Goal: Information Seeking & Learning: Learn about a topic

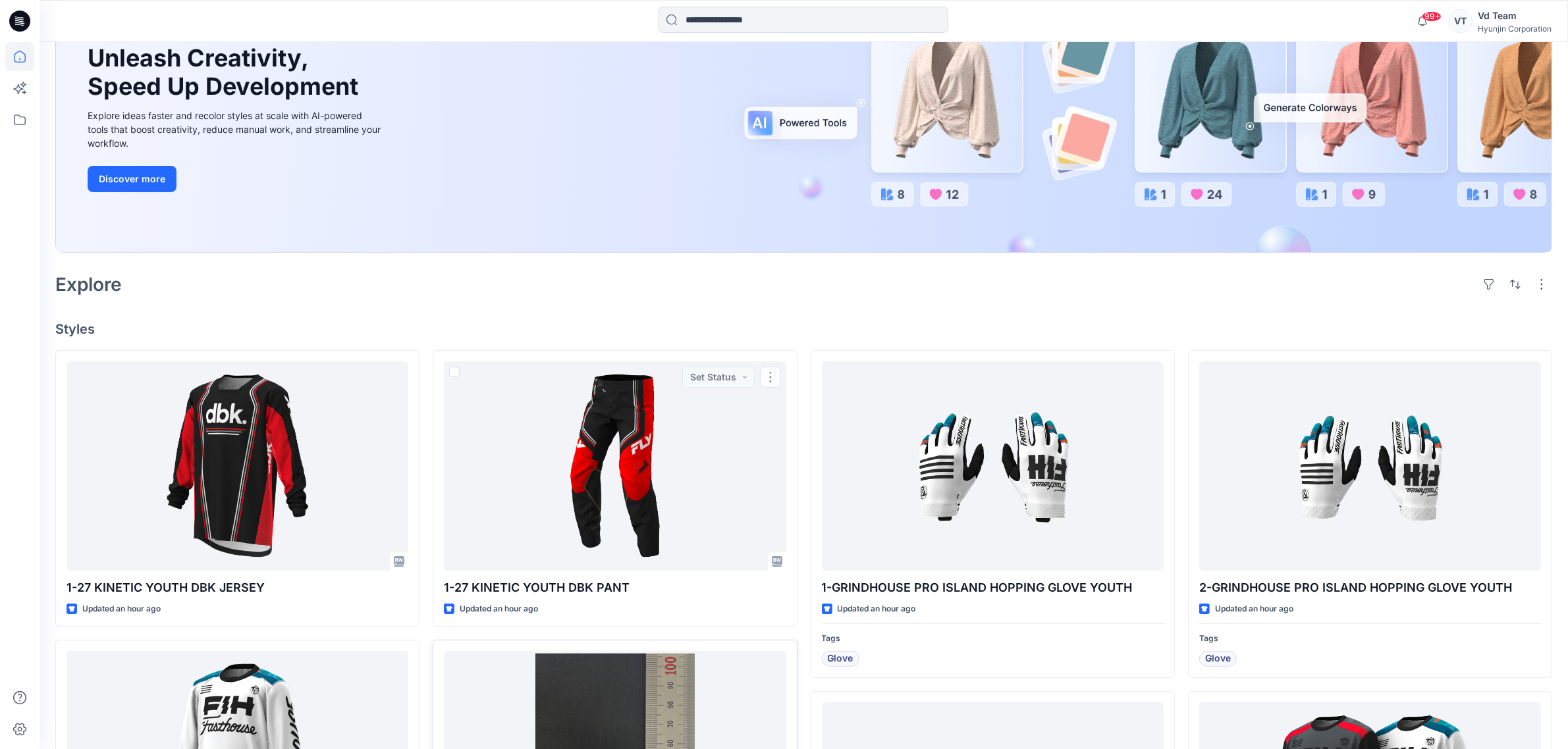
scroll to position [412, 0]
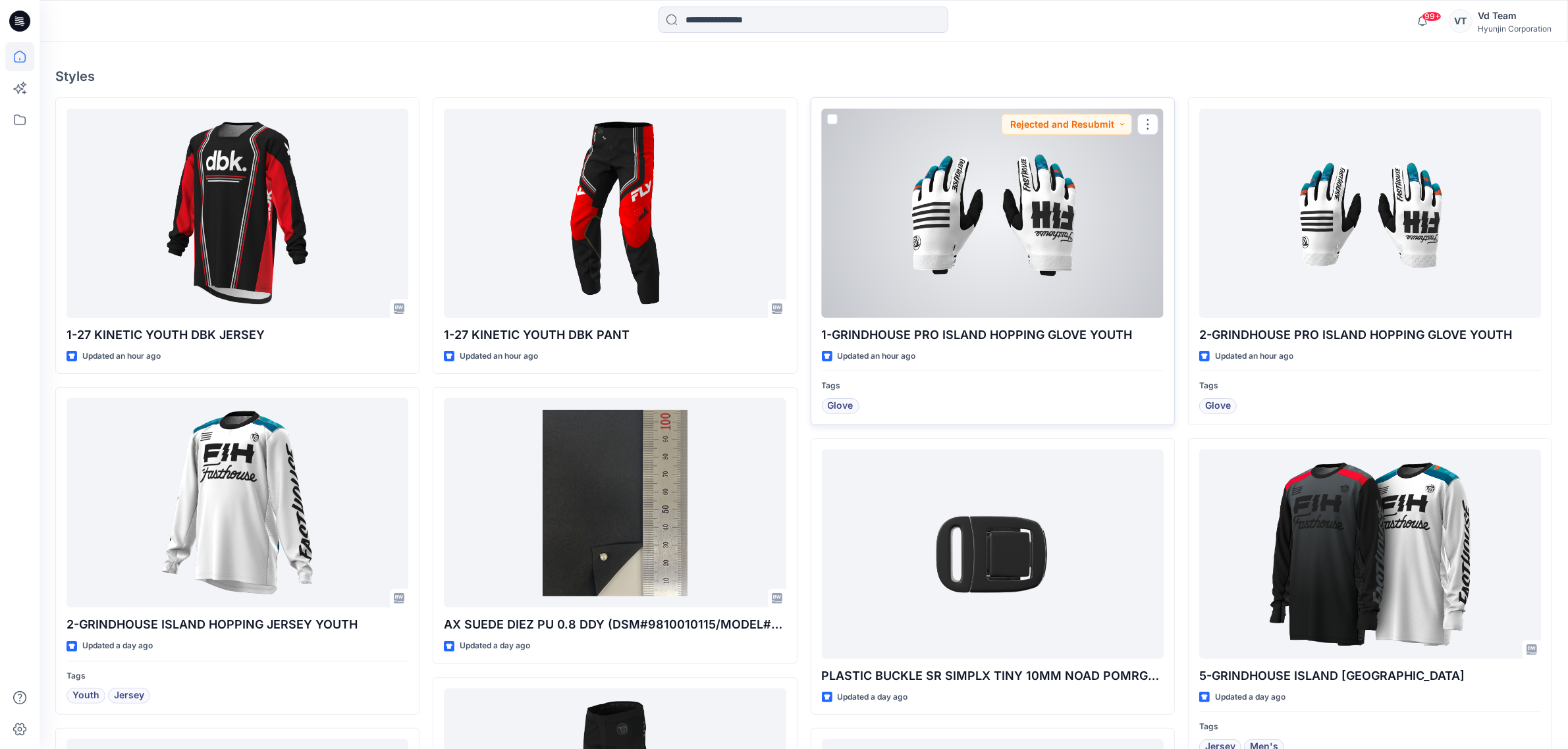
click at [1095, 228] on div at bounding box center [992, 213] width 342 height 209
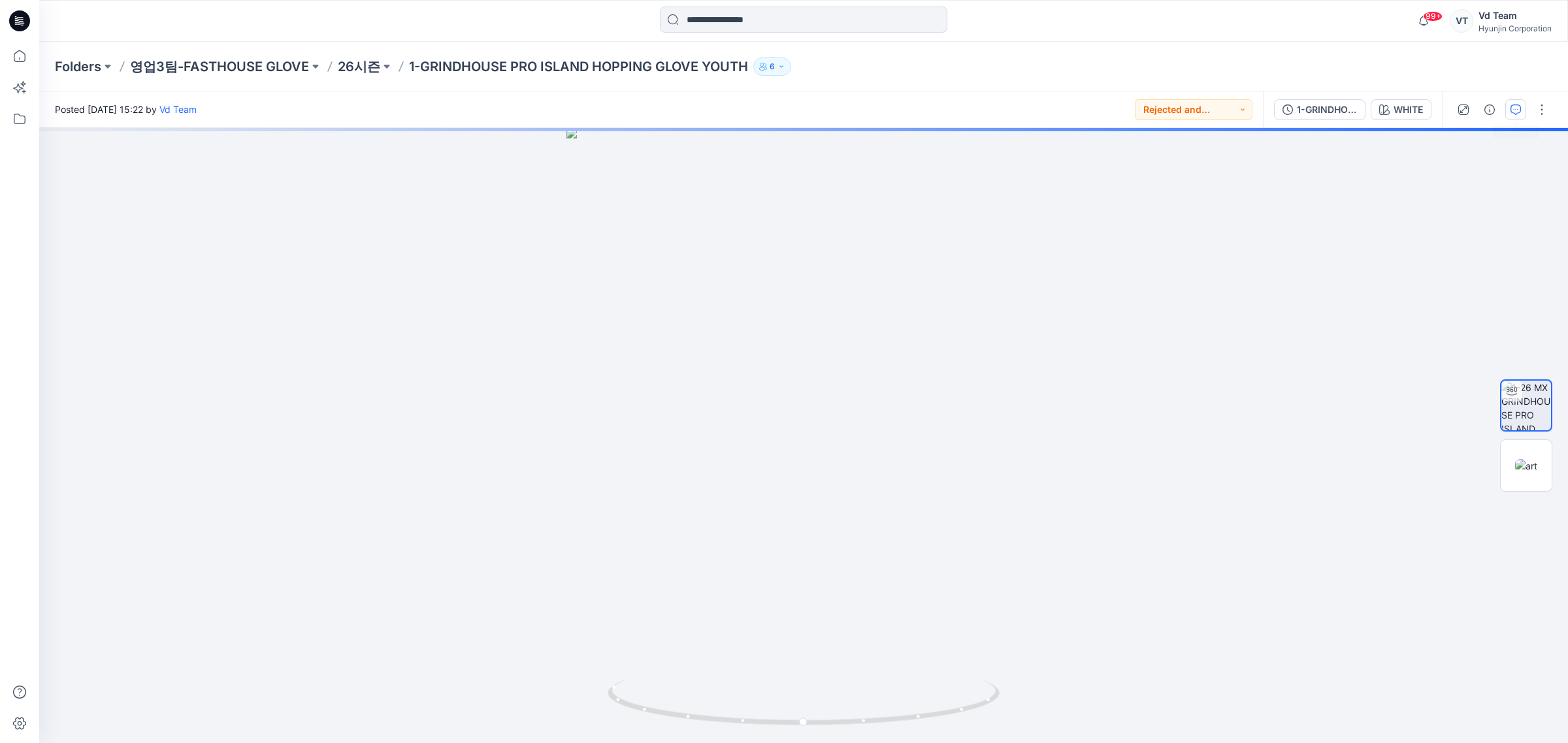
click at [1513, 113] on icon "button" at bounding box center [1516, 109] width 10 height 10
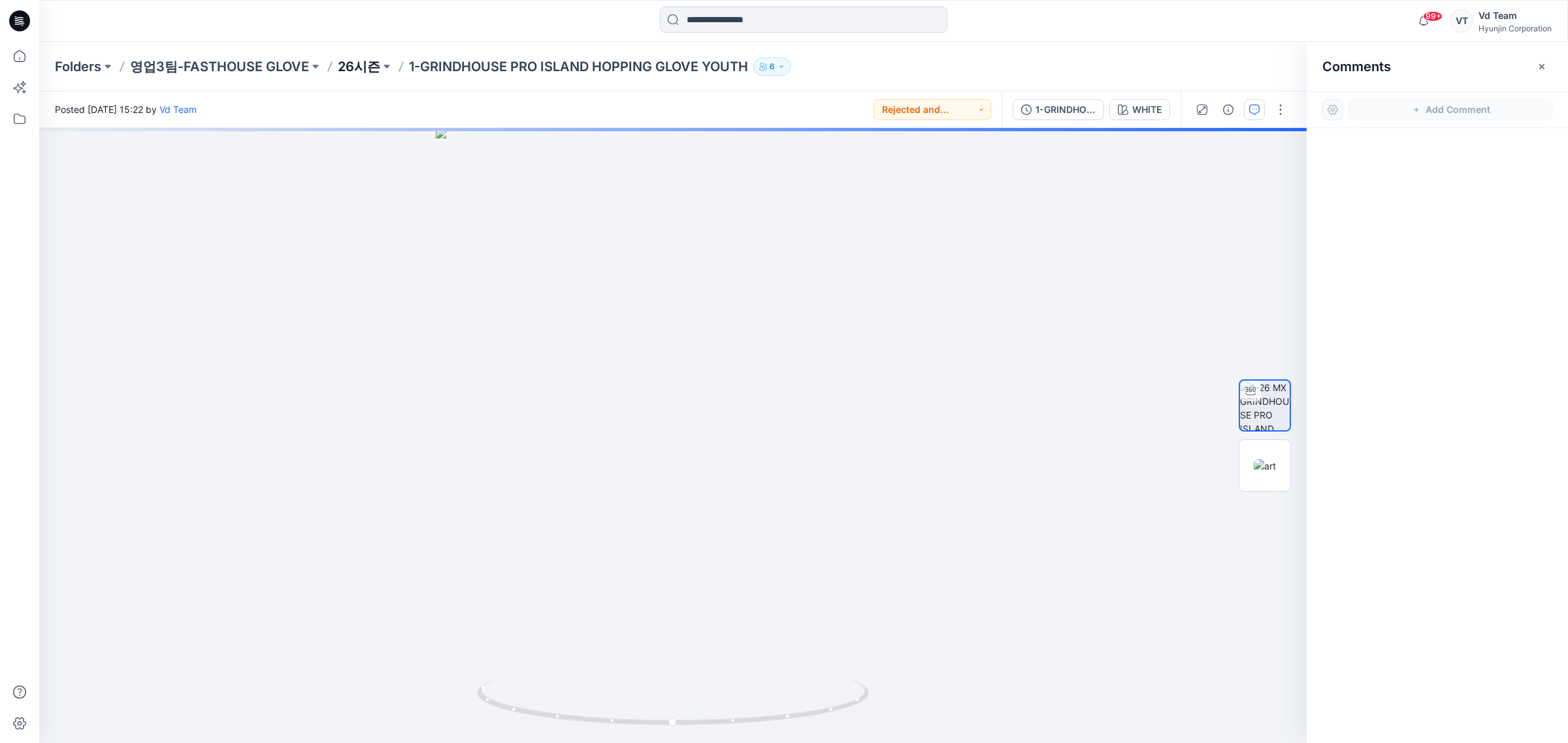
click at [352, 65] on p "26시즌" at bounding box center [358, 66] width 42 height 18
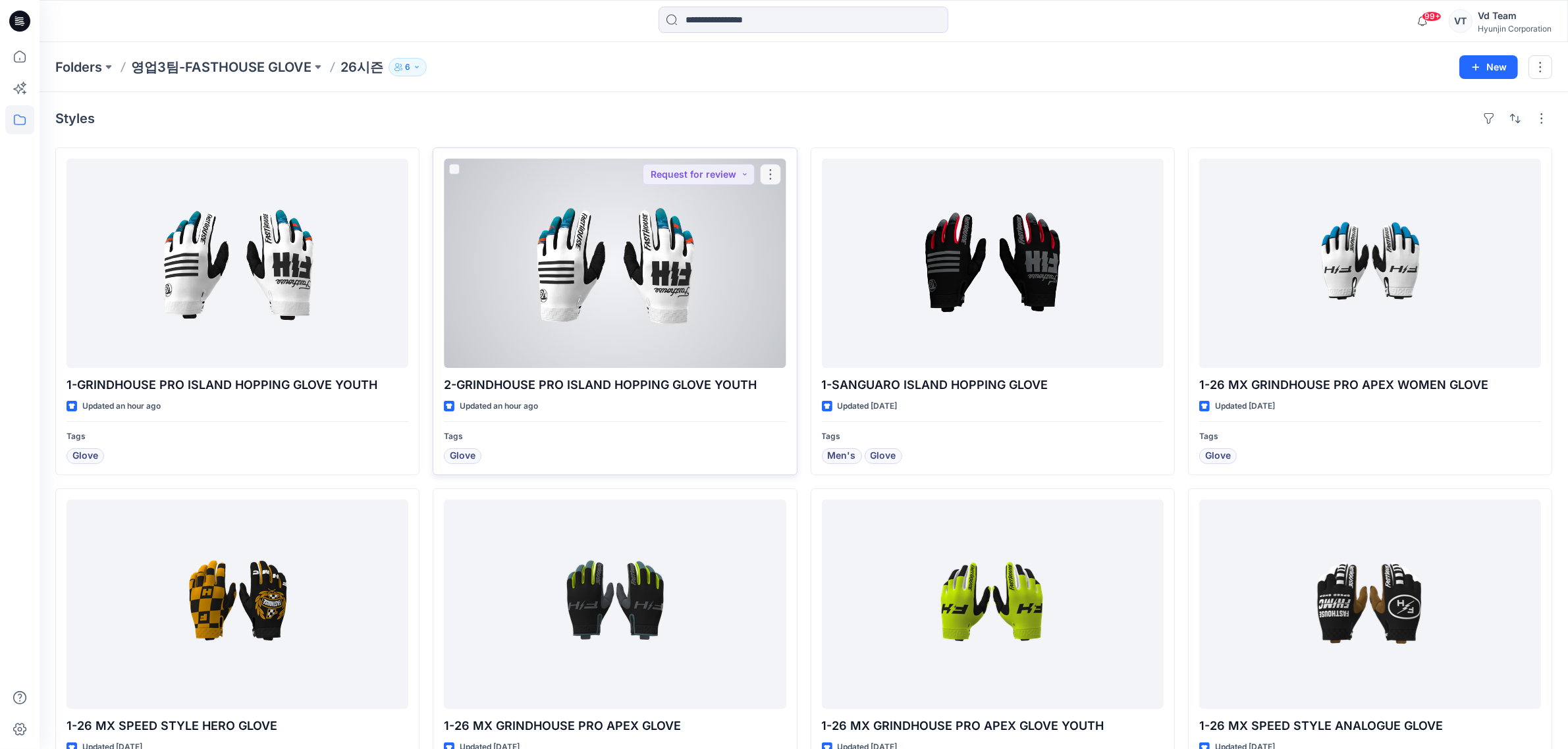
click at [676, 245] on div at bounding box center [615, 263] width 342 height 209
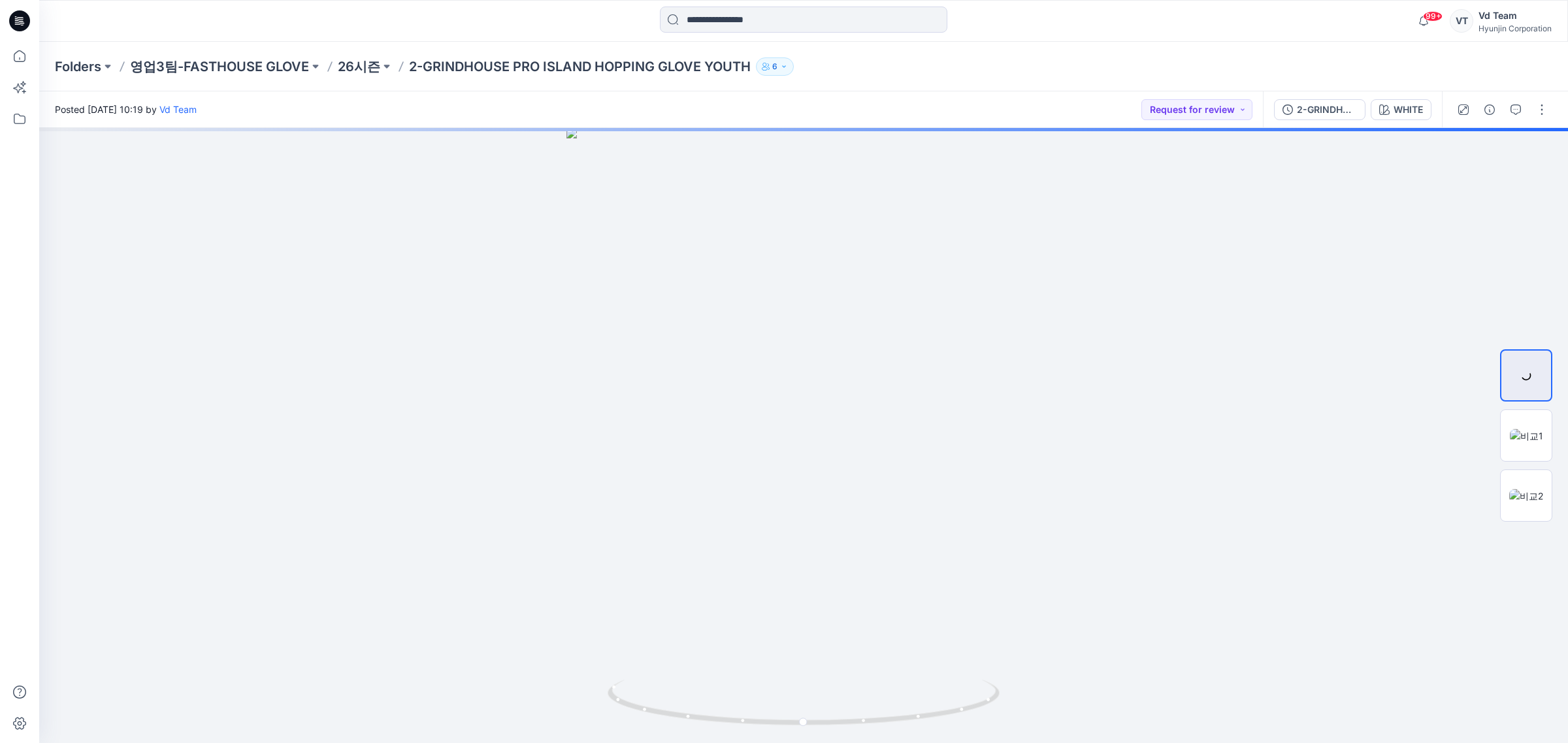
click at [1513, 126] on div at bounding box center [1502, 110] width 121 height 37
click at [1511, 114] on icon "button" at bounding box center [1516, 109] width 10 height 10
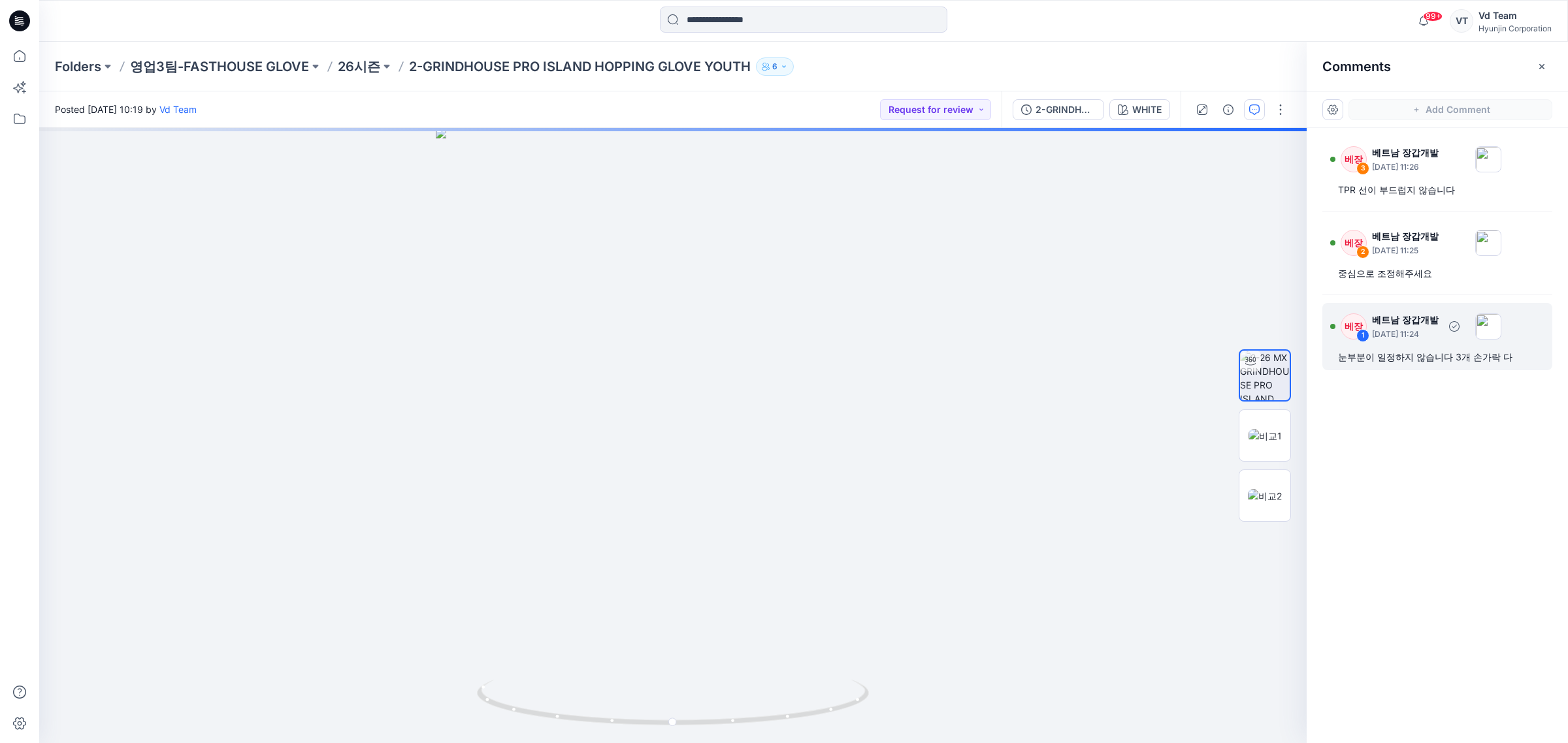
click at [1510, 350] on div "눈부분이 일정하지 않습니다 3개 손가락 다" at bounding box center [1437, 357] width 199 height 16
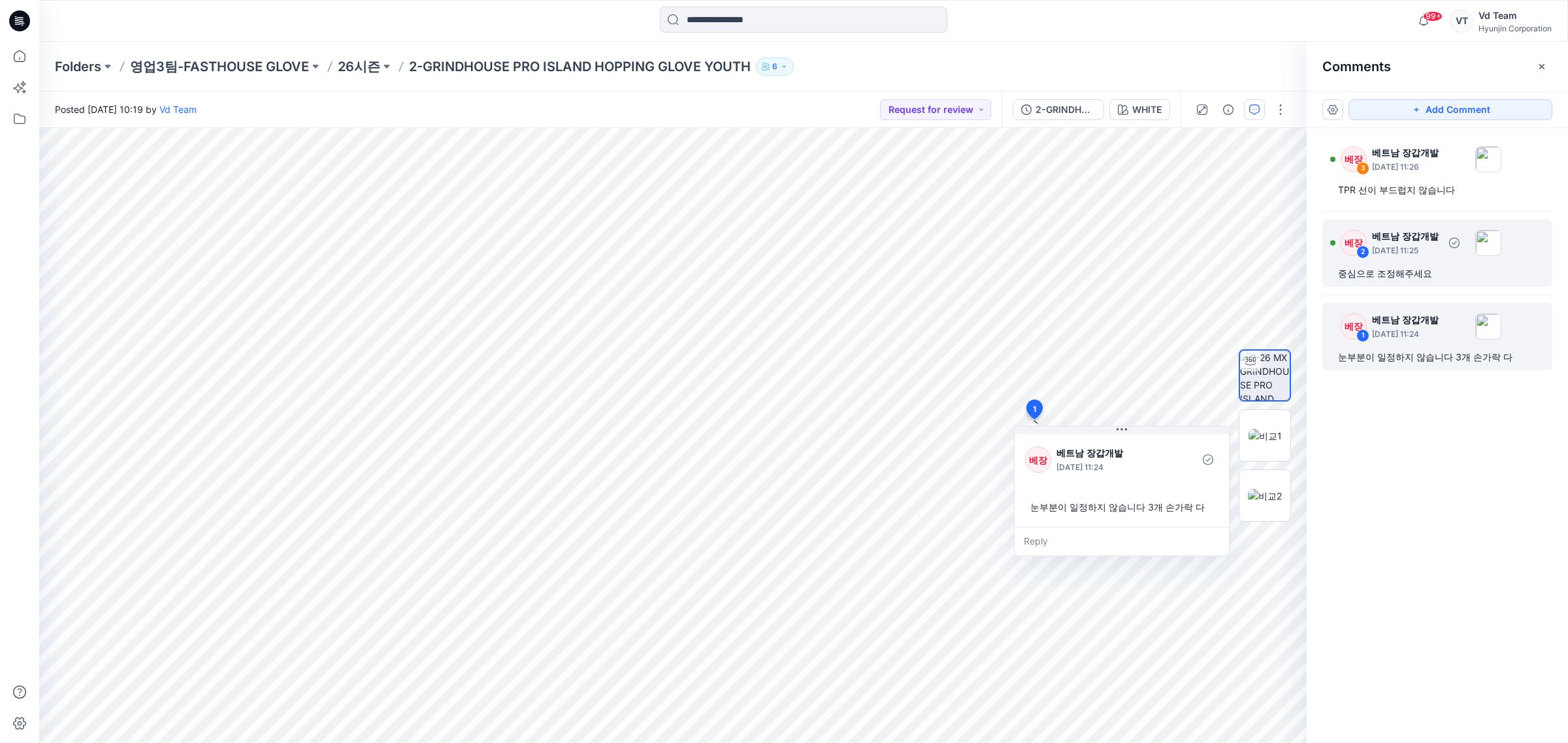
click at [1487, 284] on div "베장 2 베트남 장갑개발 [DATE] 11:25 중심으로 조정해주세요" at bounding box center [1436, 253] width 230 height 67
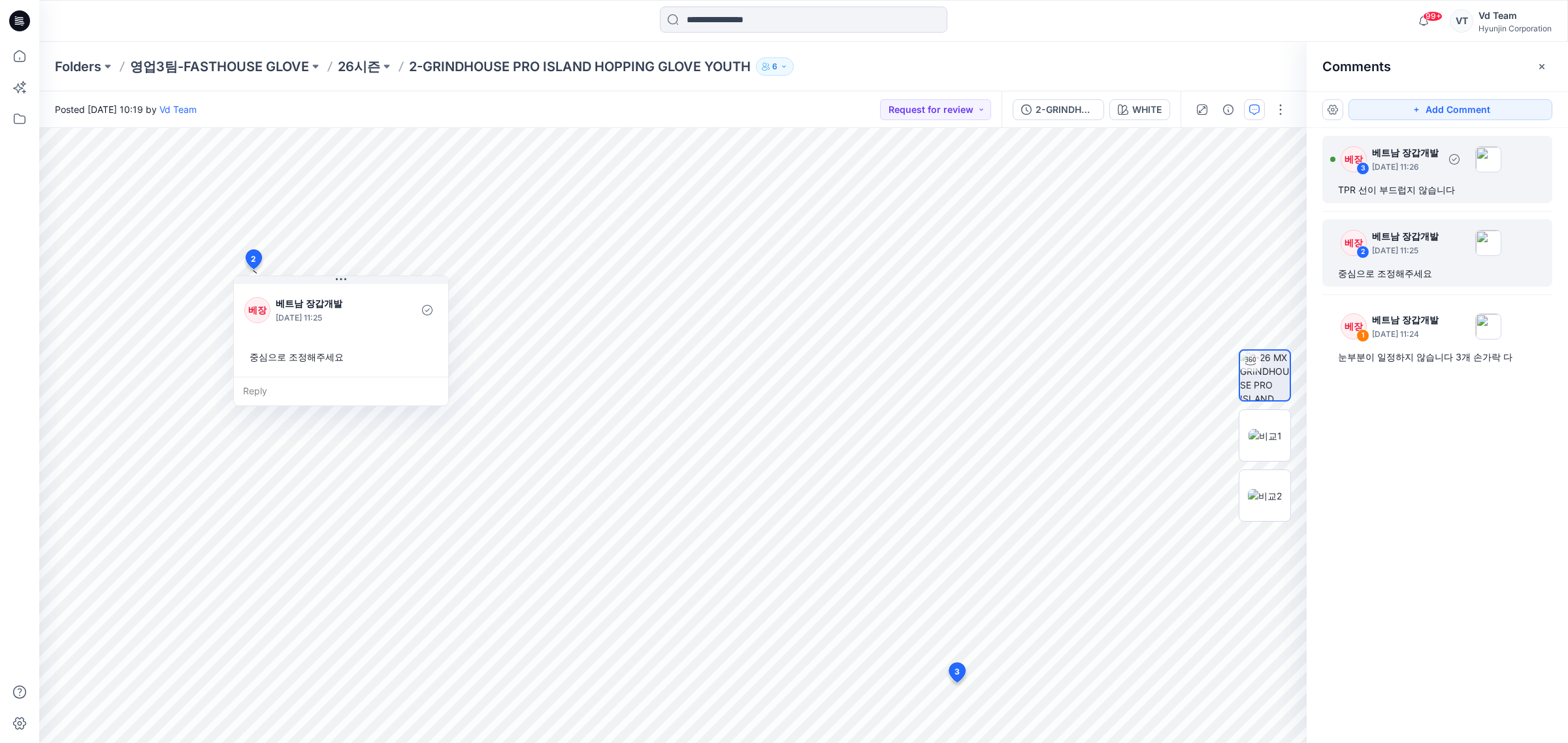
click at [1459, 177] on div "베장 3 베트남 장갑개발 [DATE] 11:26" at bounding box center [1416, 159] width 171 height 36
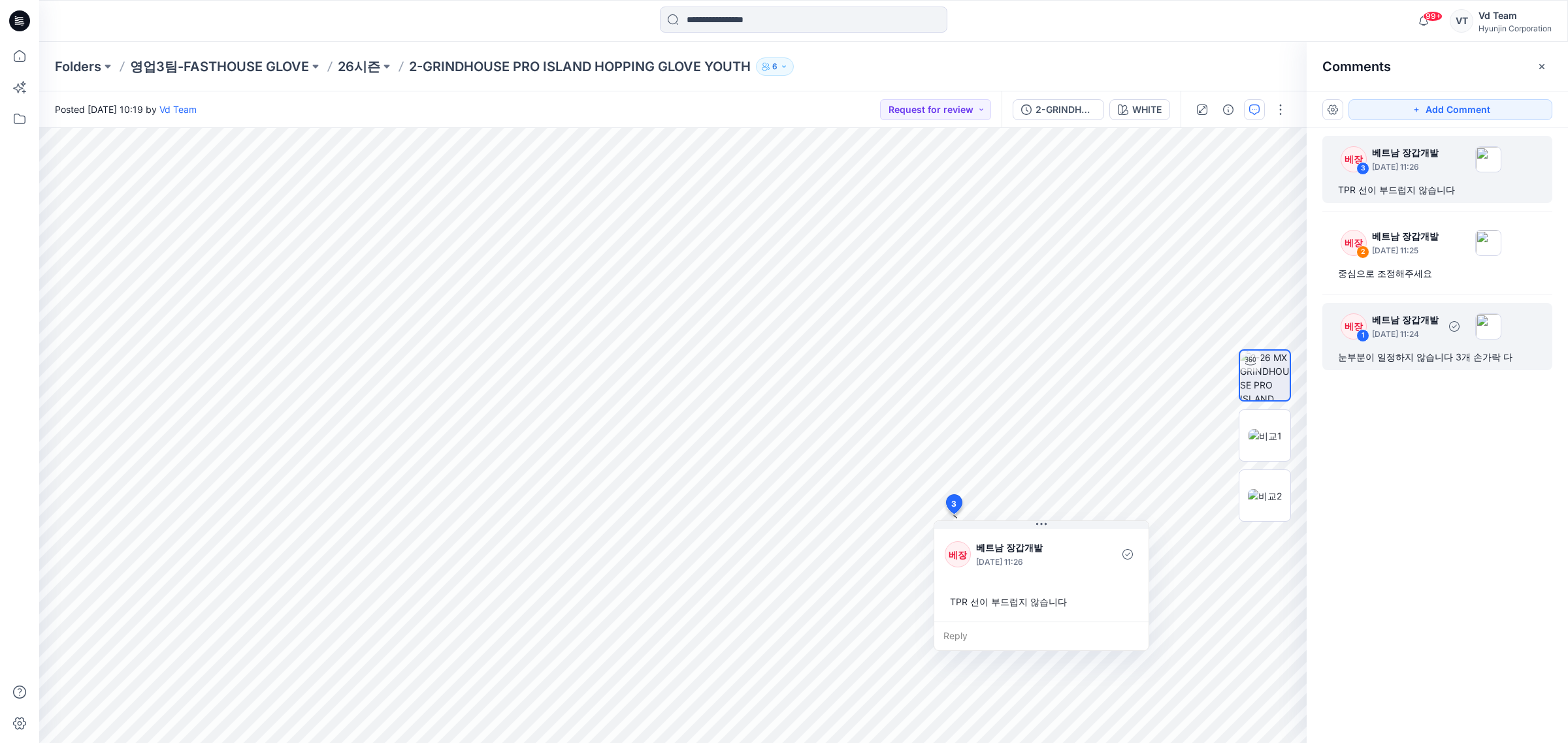
click at [1422, 257] on p "[DATE] 11:24" at bounding box center [1405, 251] width 67 height 13
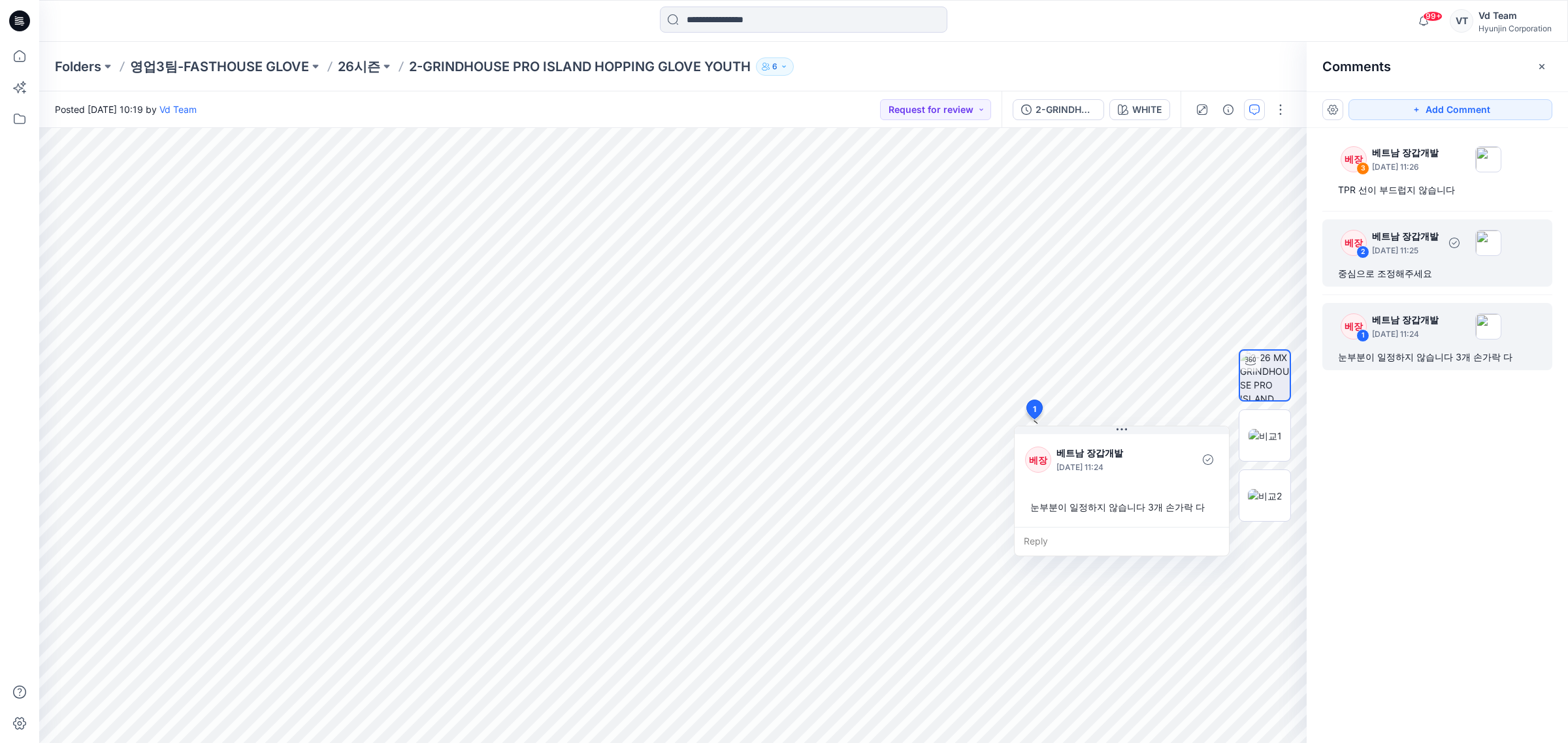
click at [1408, 264] on div "베장 2 베트남 장갑개발 [DATE] 11:25 중심으로 조정해주세요" at bounding box center [1436, 253] width 230 height 67
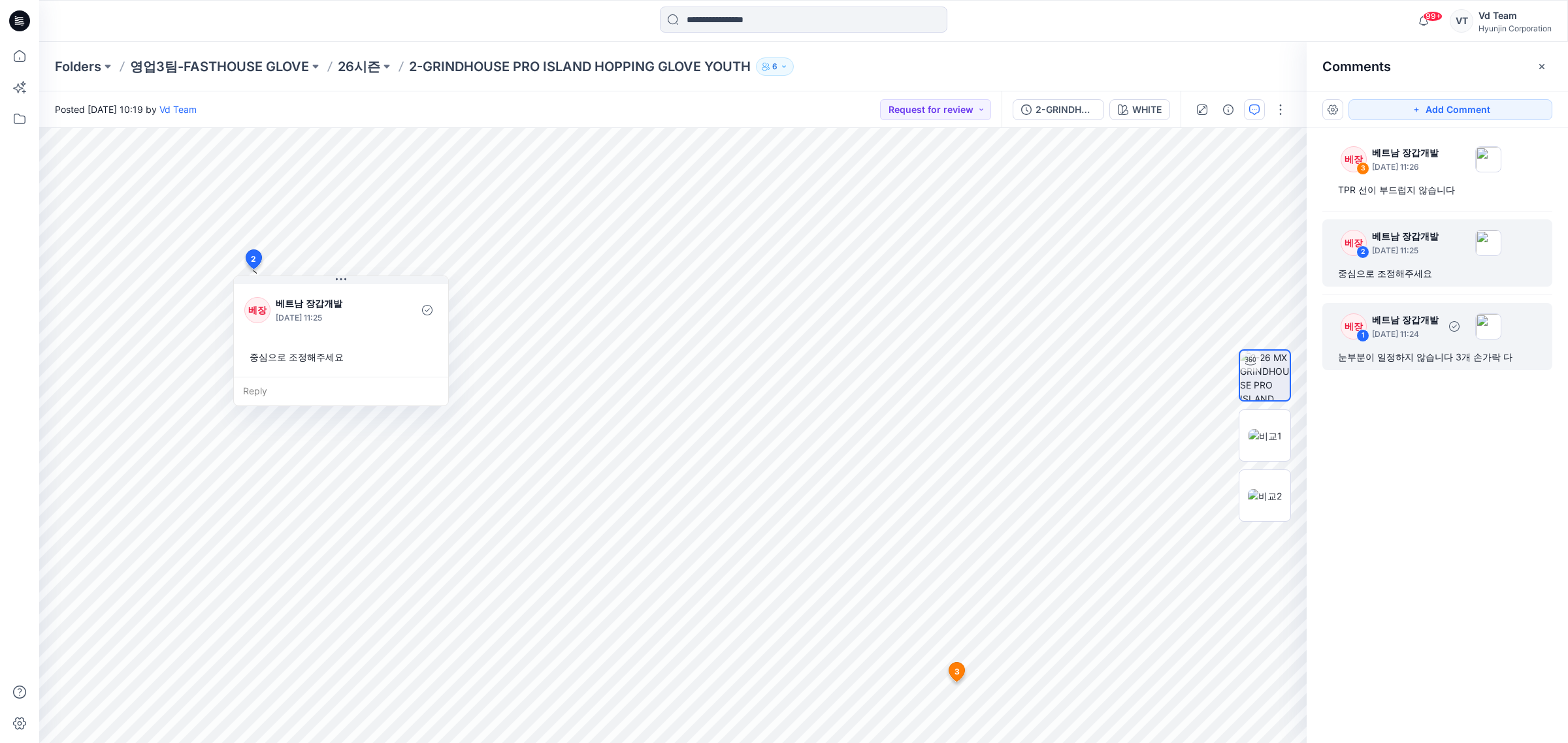
click at [1455, 361] on div "눈부분이 일정하지 않습니다 3개 손가락 다" at bounding box center [1437, 357] width 199 height 16
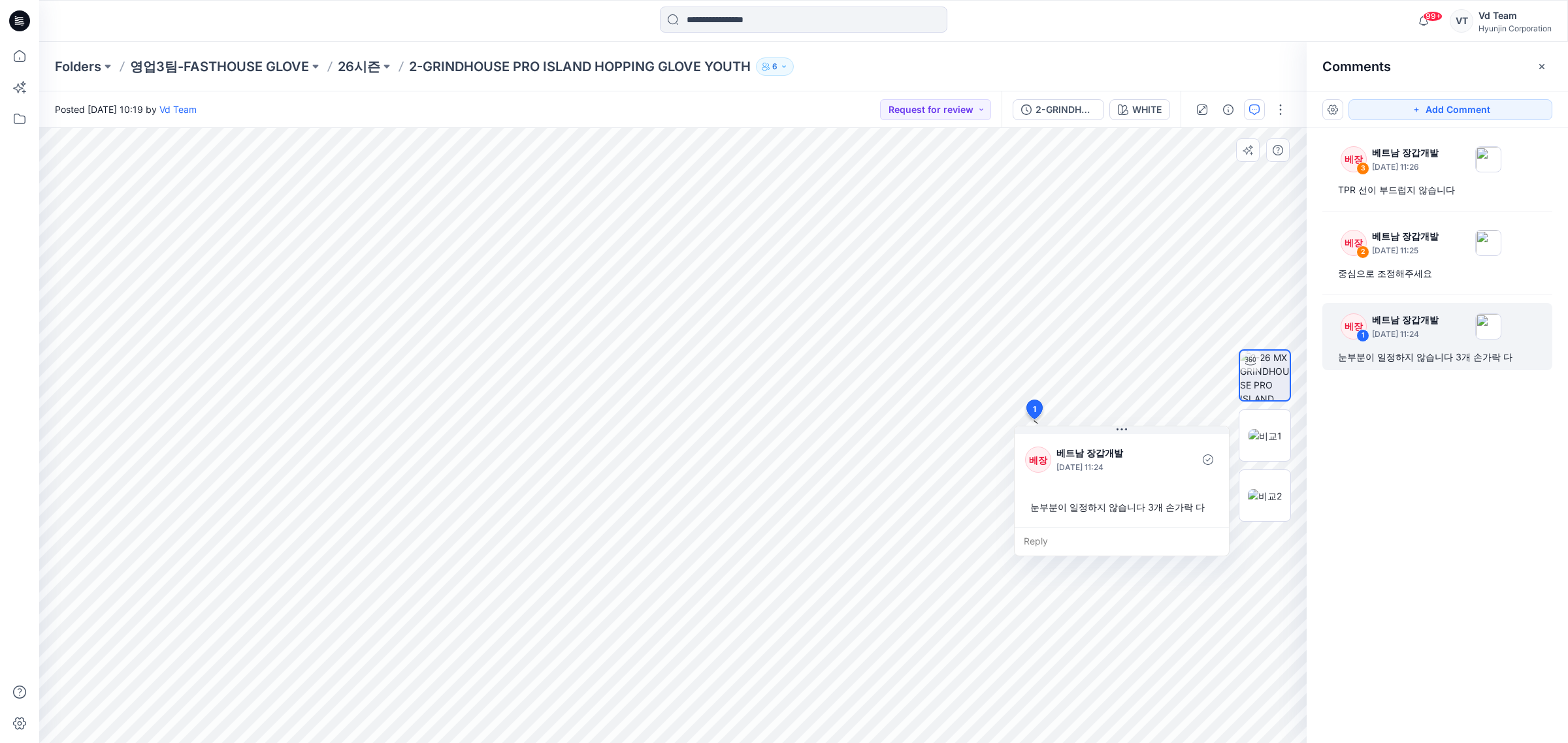
click at [1300, 577] on div at bounding box center [1264, 436] width 83 height 326
drag, startPoint x: 1276, startPoint y: 470, endPoint x: 1271, endPoint y: 449, distance: 21.6
click at [1275, 467] on div at bounding box center [1264, 436] width 52 height 326
click at [1271, 442] on img at bounding box center [1265, 436] width 33 height 14
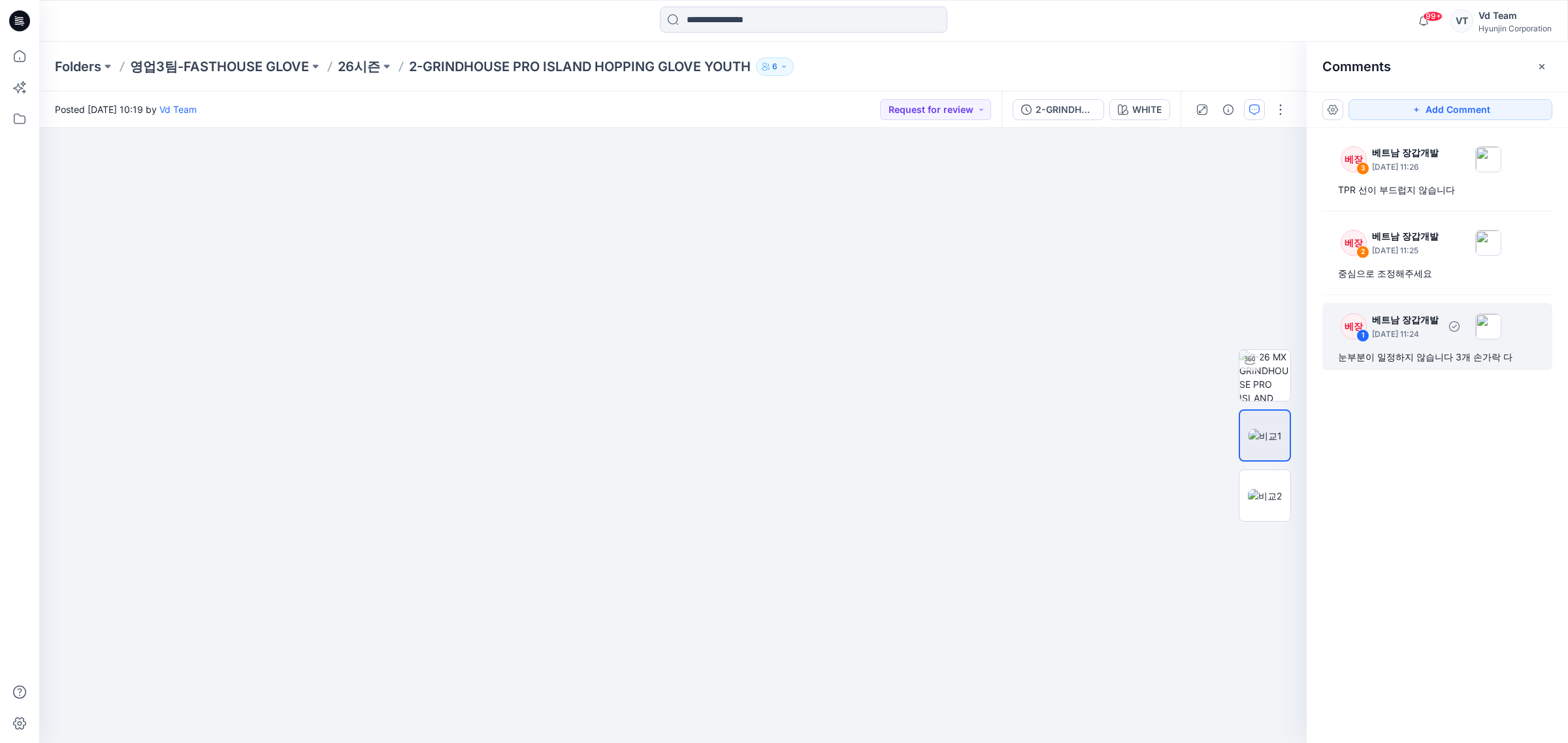
click at [1442, 363] on div "눈부분이 일정하지 않습니다 3개 손가락 다" at bounding box center [1437, 357] width 199 height 16
drag, startPoint x: 1143, startPoint y: 309, endPoint x: 871, endPoint y: 340, distance: 273.8
click at [872, 340] on img at bounding box center [672, 431] width 1687 height 625
click at [1445, 281] on div "중심으로 조정해주세요" at bounding box center [1437, 273] width 199 height 16
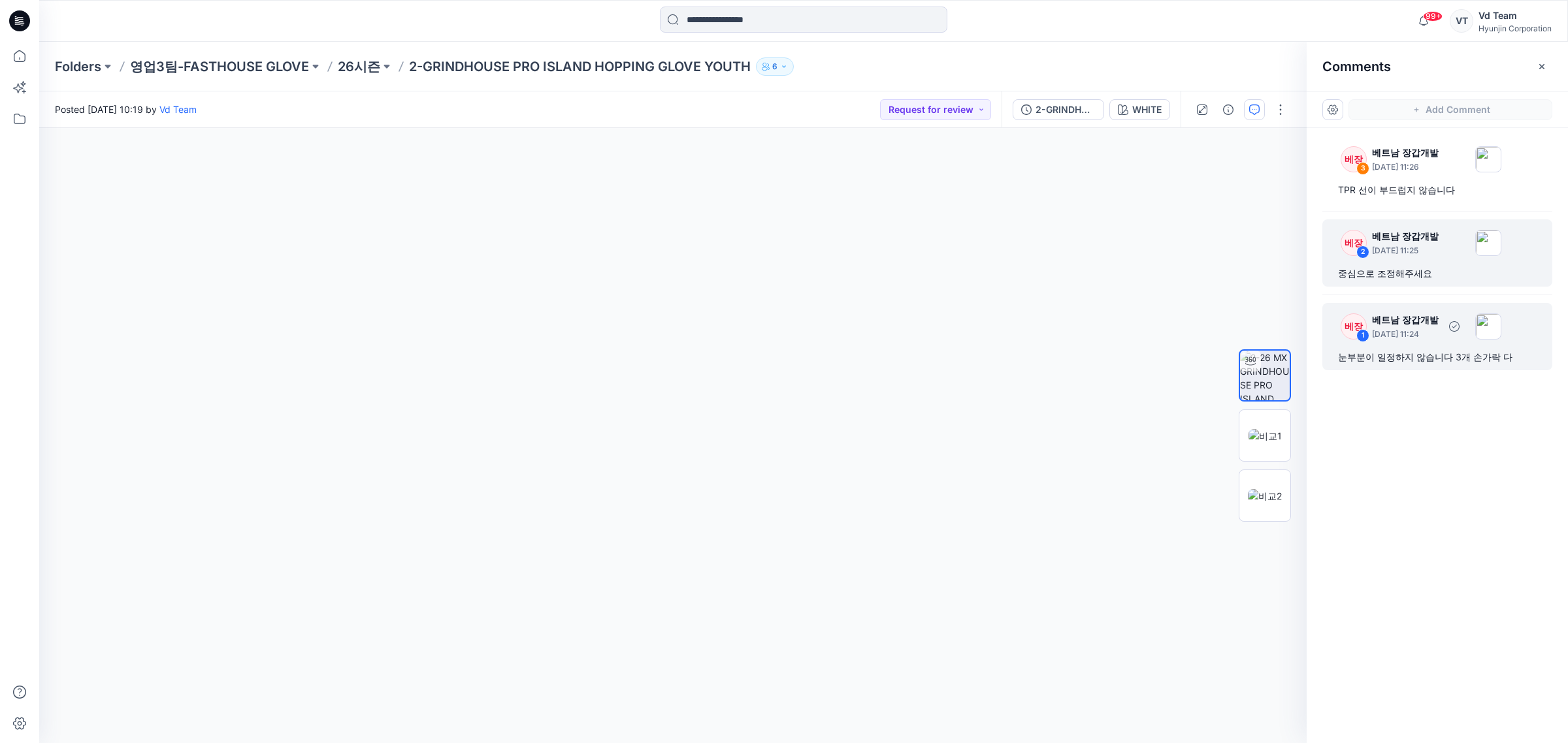
click at [1436, 357] on div "눈부분이 일정하지 않습니다 3개 손가락 다" at bounding box center [1437, 357] width 199 height 16
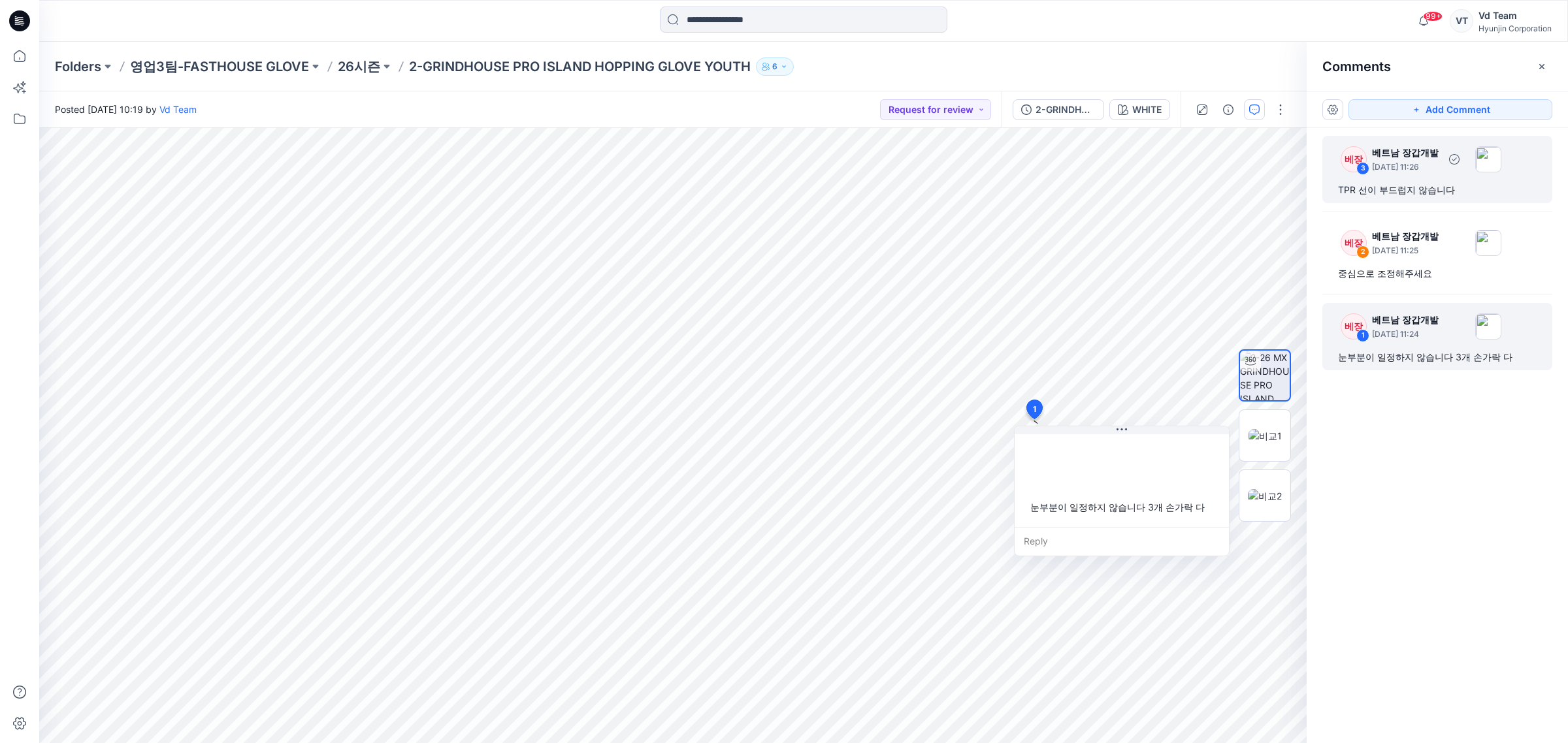
click at [1428, 181] on div "베장 3 베트남 장갑개발 [DATE] 11:26 TPR 선이 부드럽지 않습니다" at bounding box center [1436, 169] width 230 height 67
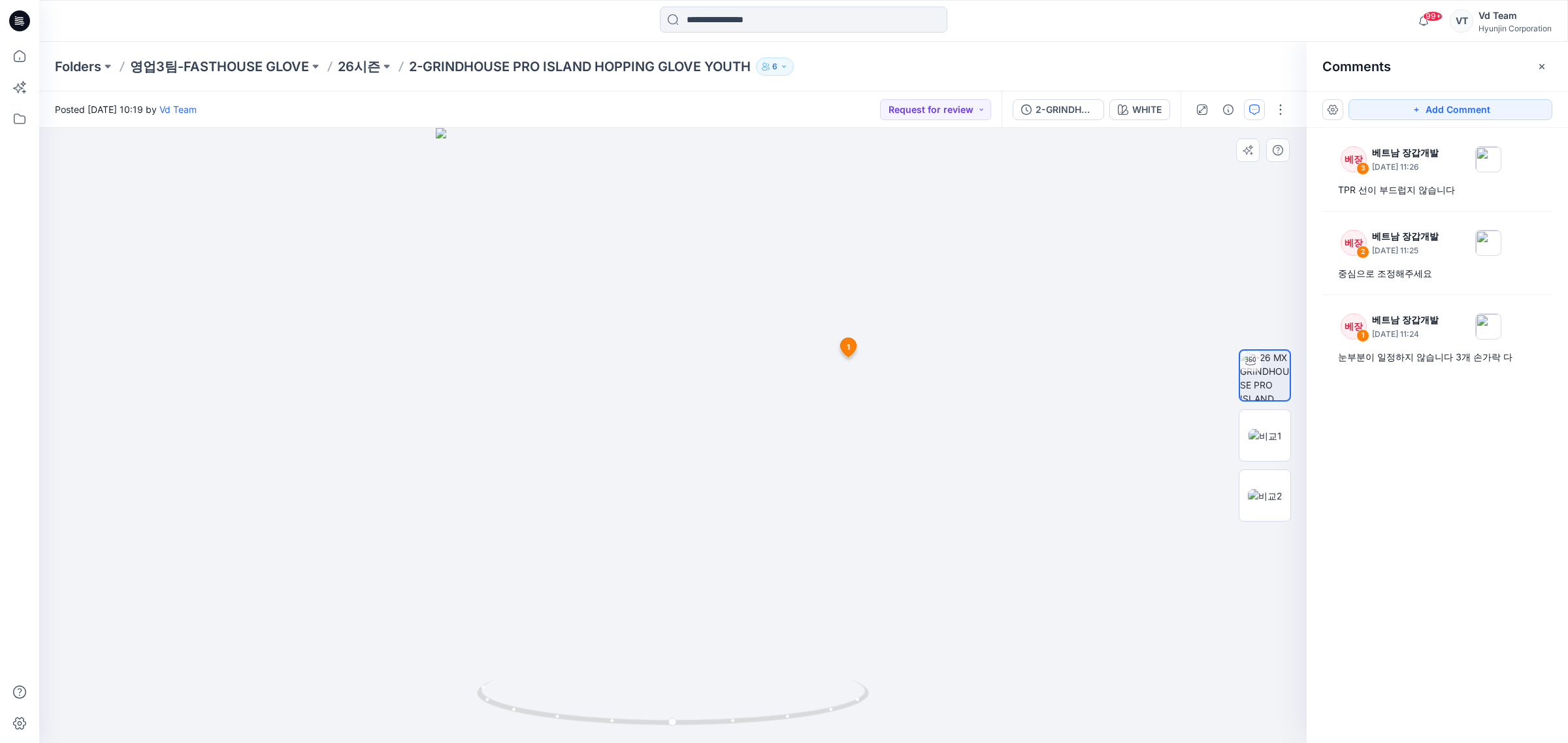
drag, startPoint x: 1081, startPoint y: 298, endPoint x: 1170, endPoint y: 390, distance: 128.0
click at [1063, 397] on div at bounding box center [672, 436] width 1267 height 616
click at [1468, 357] on div "눈부분이 일정하지 않습니다 3개 손가락 다" at bounding box center [1437, 357] width 199 height 16
click at [1394, 291] on div "베장 3 베트남 장갑개발 [DATE] 11:26 TPR 선이 부드럽지 않습니다 베장 2 베트남 장갑개발 [DATE] 11:25 중심으로 조정해…" at bounding box center [1437, 411] width 262 height 566
click at [1395, 282] on div "베장 2 베트남 장갑개발 [DATE] 11:25 중심으로 조정해주세요" at bounding box center [1436, 253] width 230 height 67
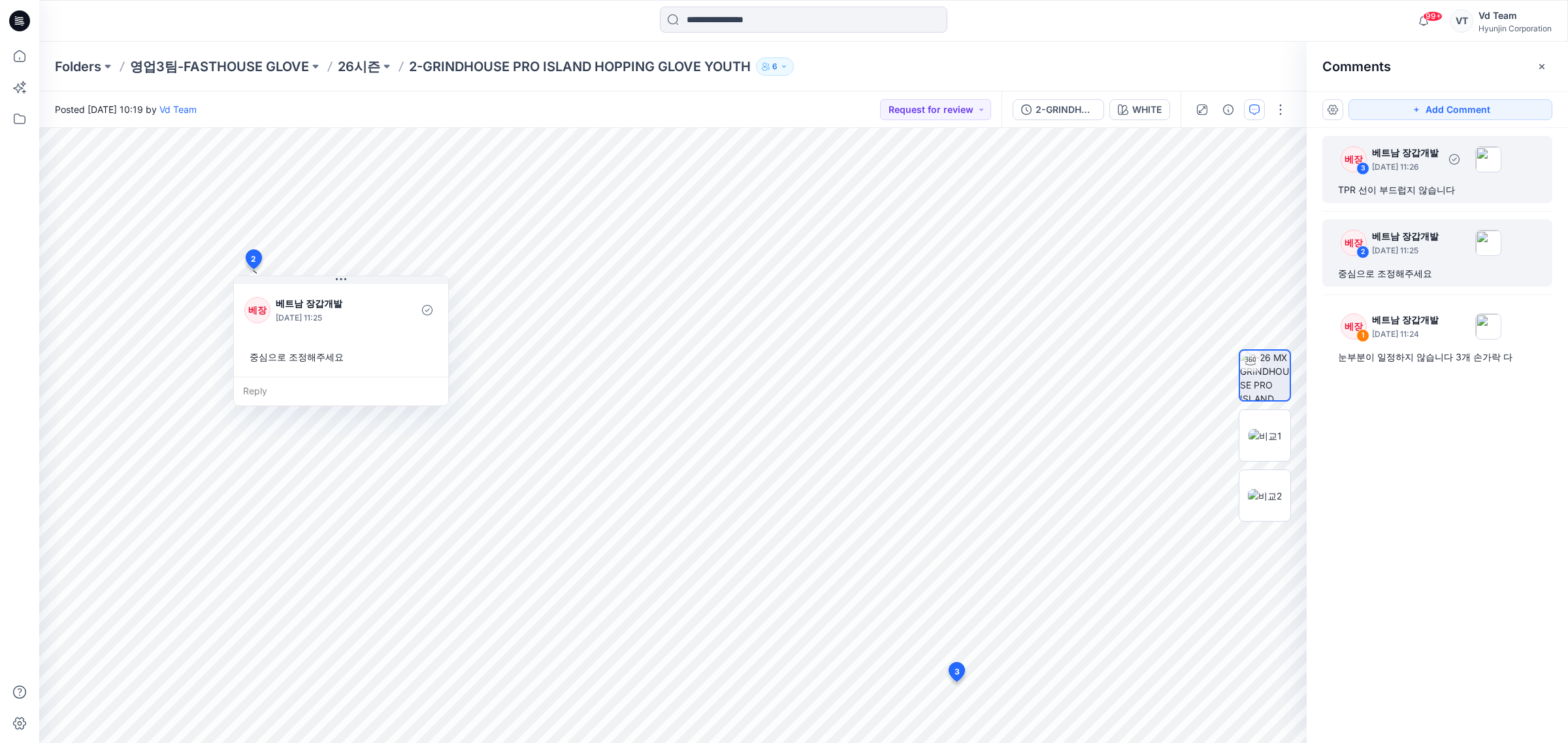
click at [1412, 200] on div "베장 3 베트남 장갑개발 [DATE] 11:26 TPR 선이 부드럽지 않습니다" at bounding box center [1436, 169] width 230 height 67
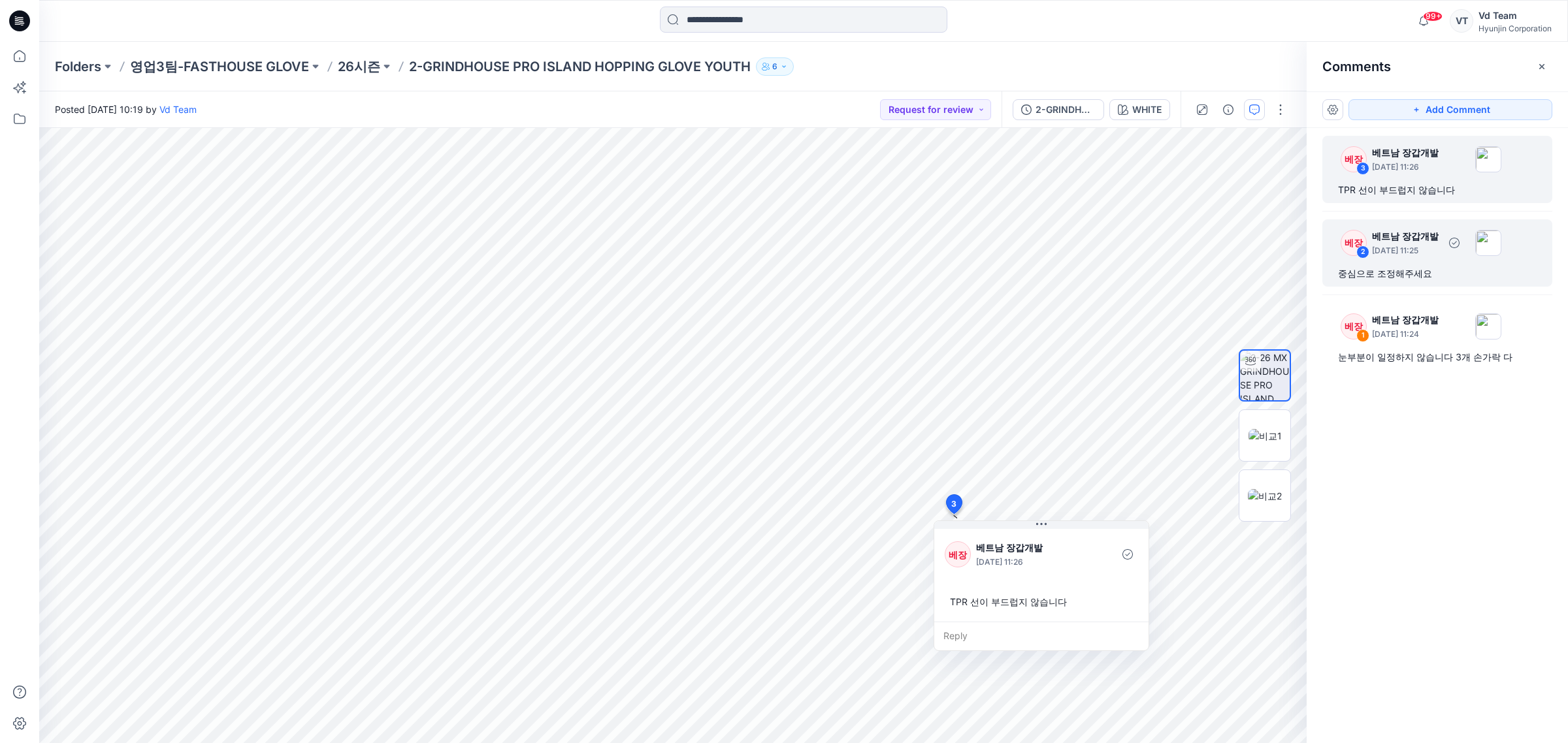
click at [1418, 266] on div "중심으로 조정해주세요" at bounding box center [1437, 273] width 199 height 16
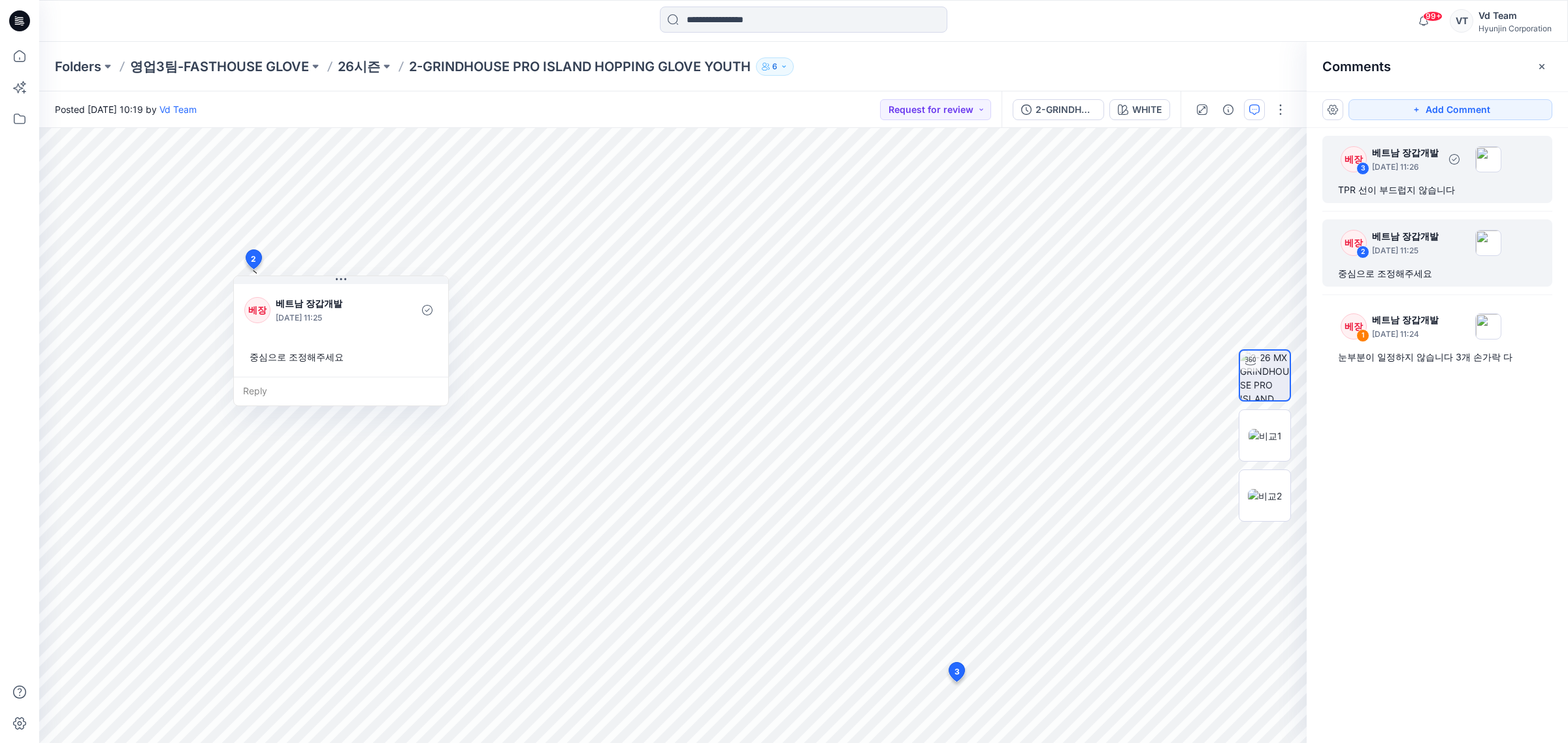
click at [1383, 200] on div "베장 3 베트남 장갑개발 [DATE] 11:26 TPR 선이 부드럽지 않습니다" at bounding box center [1436, 169] width 230 height 67
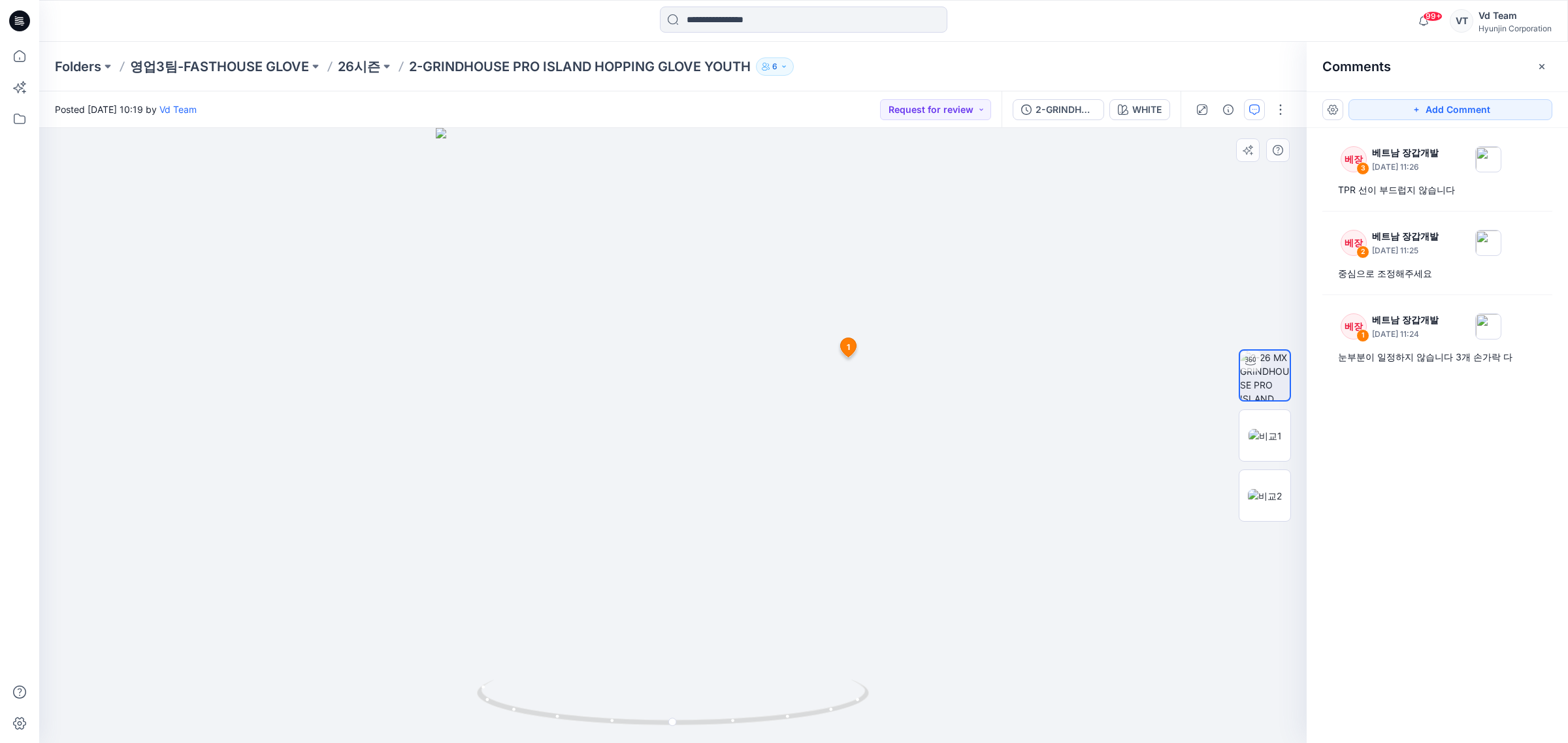
drag, startPoint x: 892, startPoint y: 588, endPoint x: 607, endPoint y: 657, distance: 293.2
click at [634, 627] on div at bounding box center [672, 436] width 1267 height 616
drag, startPoint x: 503, startPoint y: 692, endPoint x: 432, endPoint y: 692, distance: 71.0
click at [438, 692] on div at bounding box center [672, 435] width 1267 height 615
drag, startPoint x: 541, startPoint y: 696, endPoint x: 517, endPoint y: 696, distance: 24.0
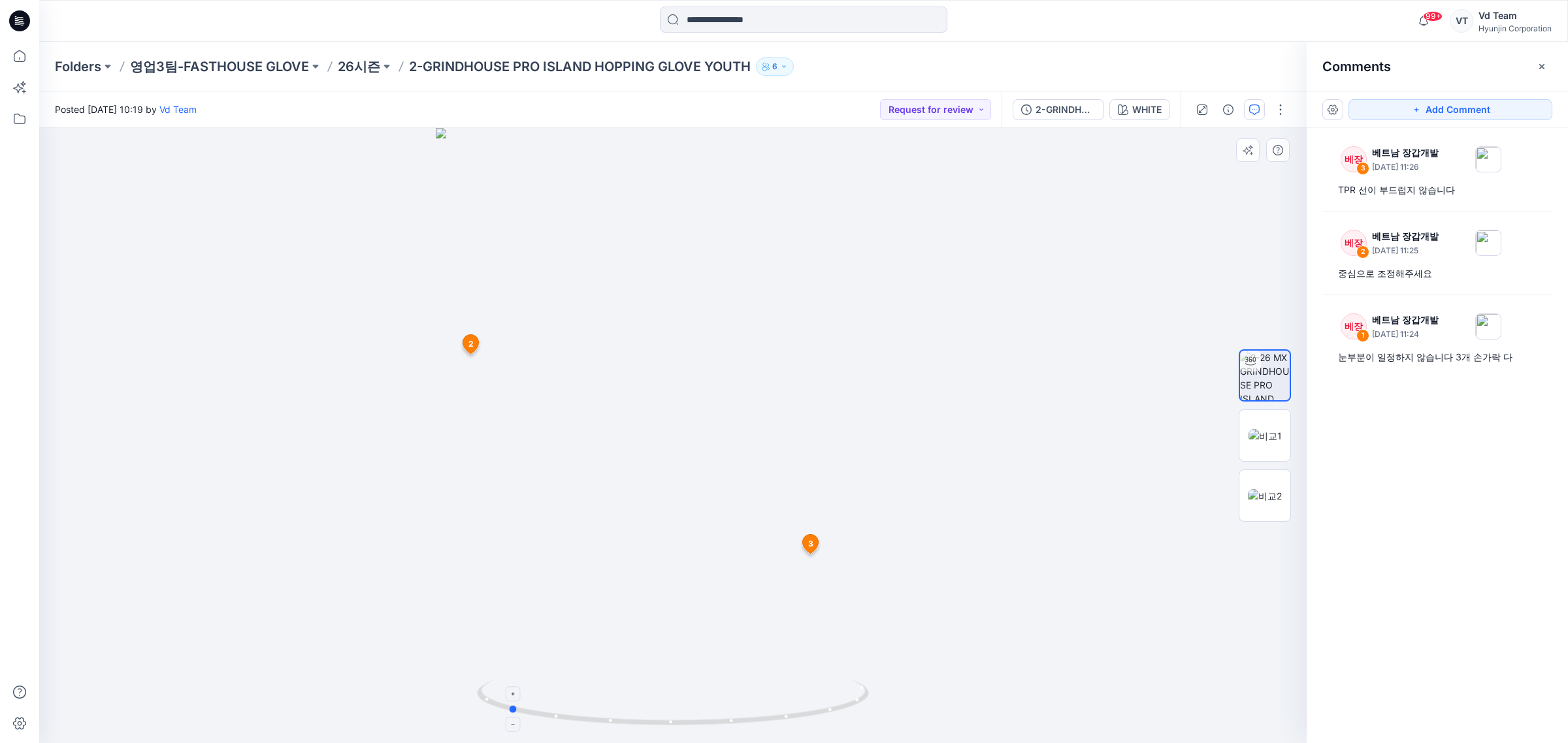
click at [520, 696] on icon at bounding box center [674, 704] width 395 height 49
drag, startPoint x: 732, startPoint y: 547, endPoint x: 736, endPoint y: 507, distance: 40.2
click at [725, 522] on img at bounding box center [672, 221] width 804 height 1045
drag, startPoint x: 879, startPoint y: 417, endPoint x: 876, endPoint y: 506, distance: 89.1
click at [876, 506] on img at bounding box center [673, 281] width 732 height 925
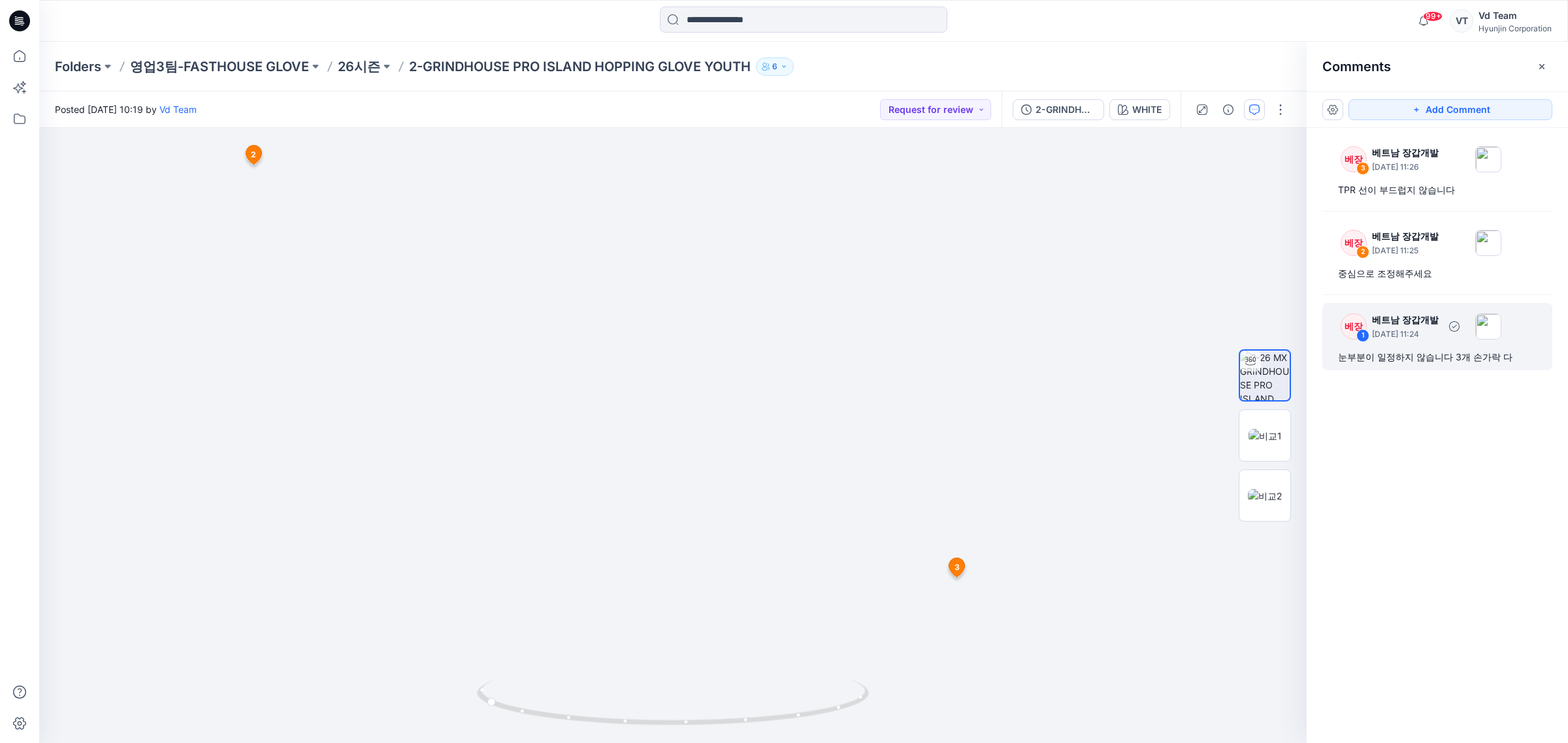
click at [1412, 364] on div "눈부분이 일정하지 않습니다 3개 손가락 다" at bounding box center [1437, 357] width 199 height 16
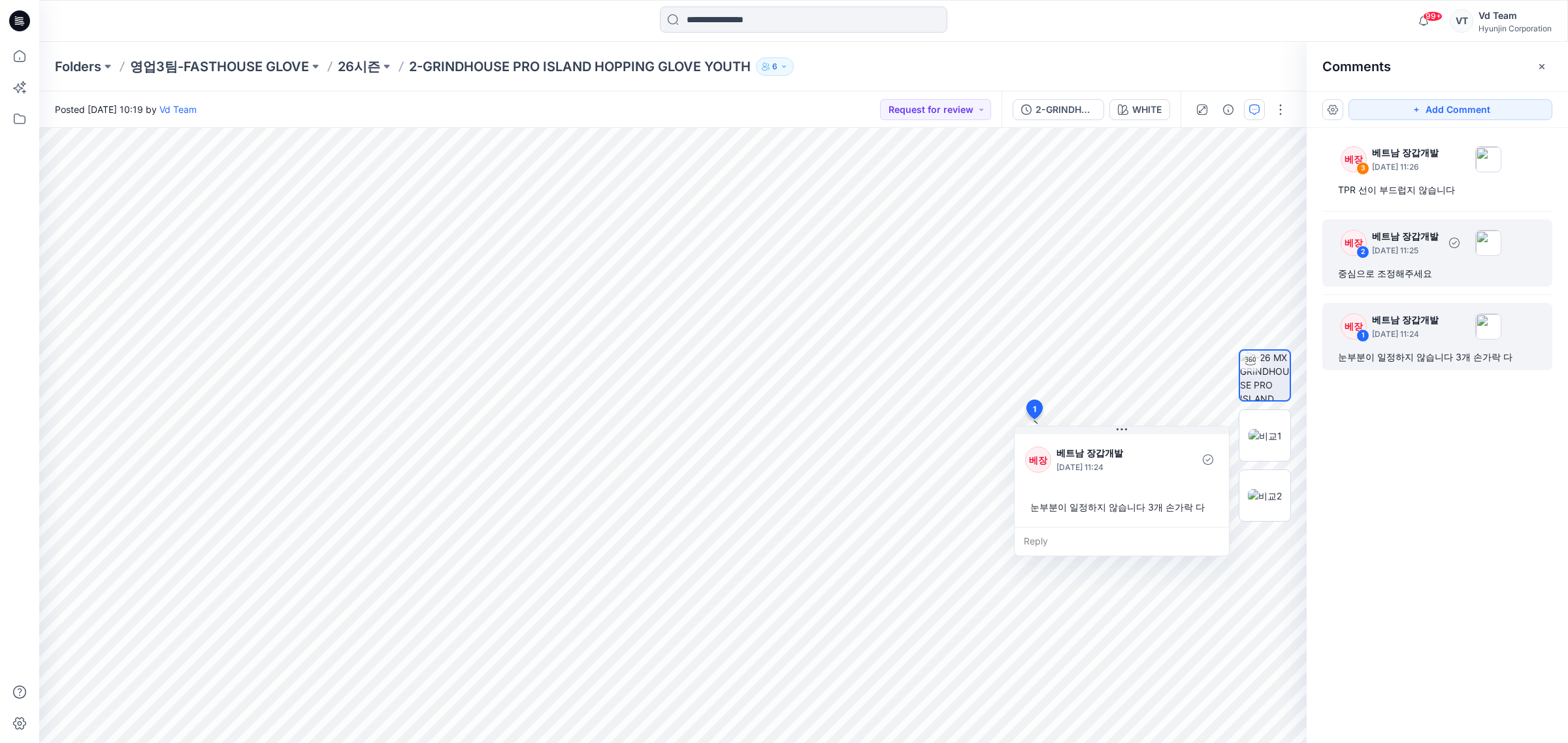
click at [1413, 275] on div "중심으로 조정해주세요" at bounding box center [1437, 273] width 199 height 16
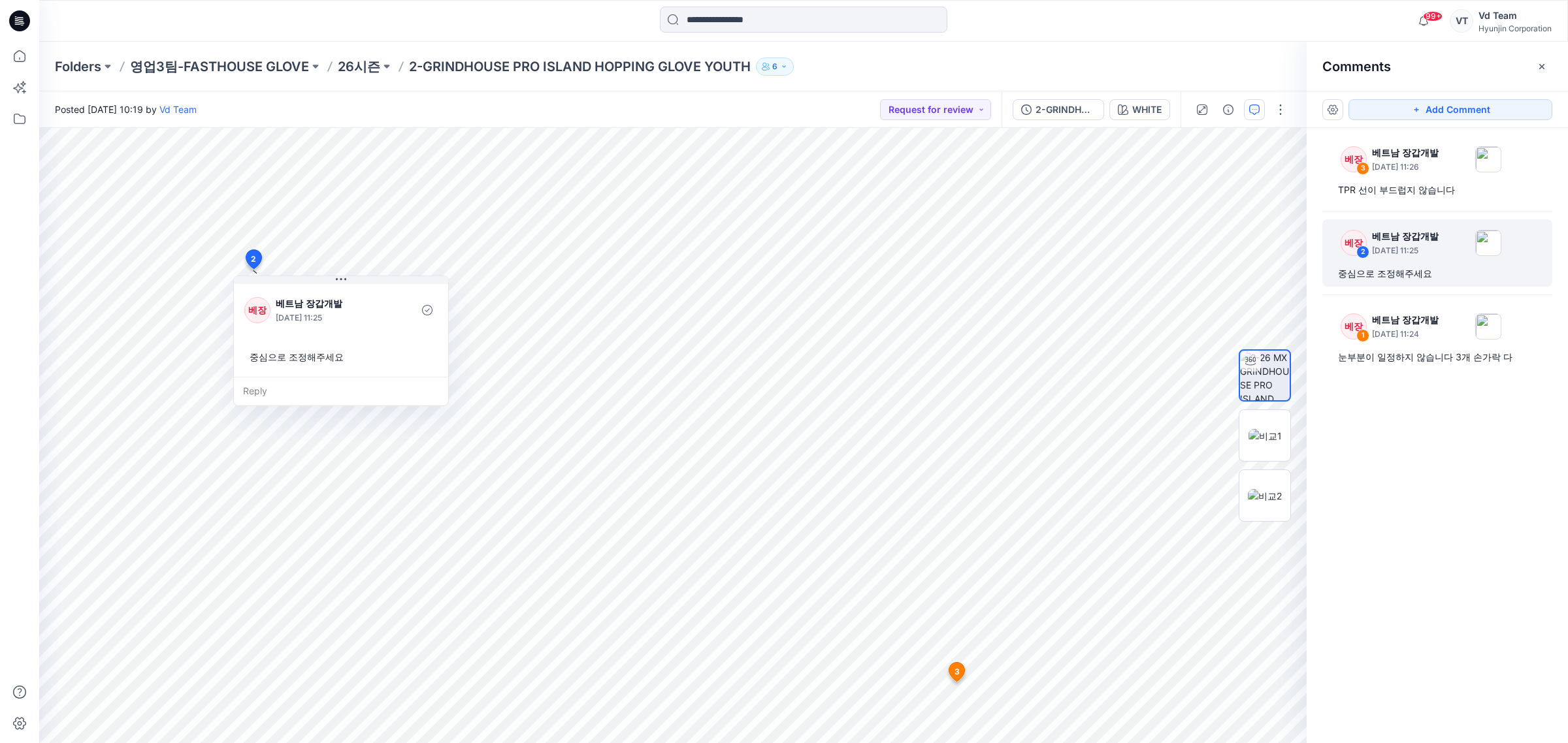
click at [1424, 204] on div "베장 3 베트남 장갑개발 [DATE] 11:26 TPR 선이 부드럽지 않습니다 베장 2 베트남 장갑개발 [DATE] 11:25 중심으로 조정해…" at bounding box center [1437, 411] width 262 height 566
drag, startPoint x: 1428, startPoint y: 194, endPoint x: 1444, endPoint y: 181, distance: 20.6
click at [1428, 193] on div "TPR 선이 부드럽지 않습니다" at bounding box center [1437, 190] width 199 height 16
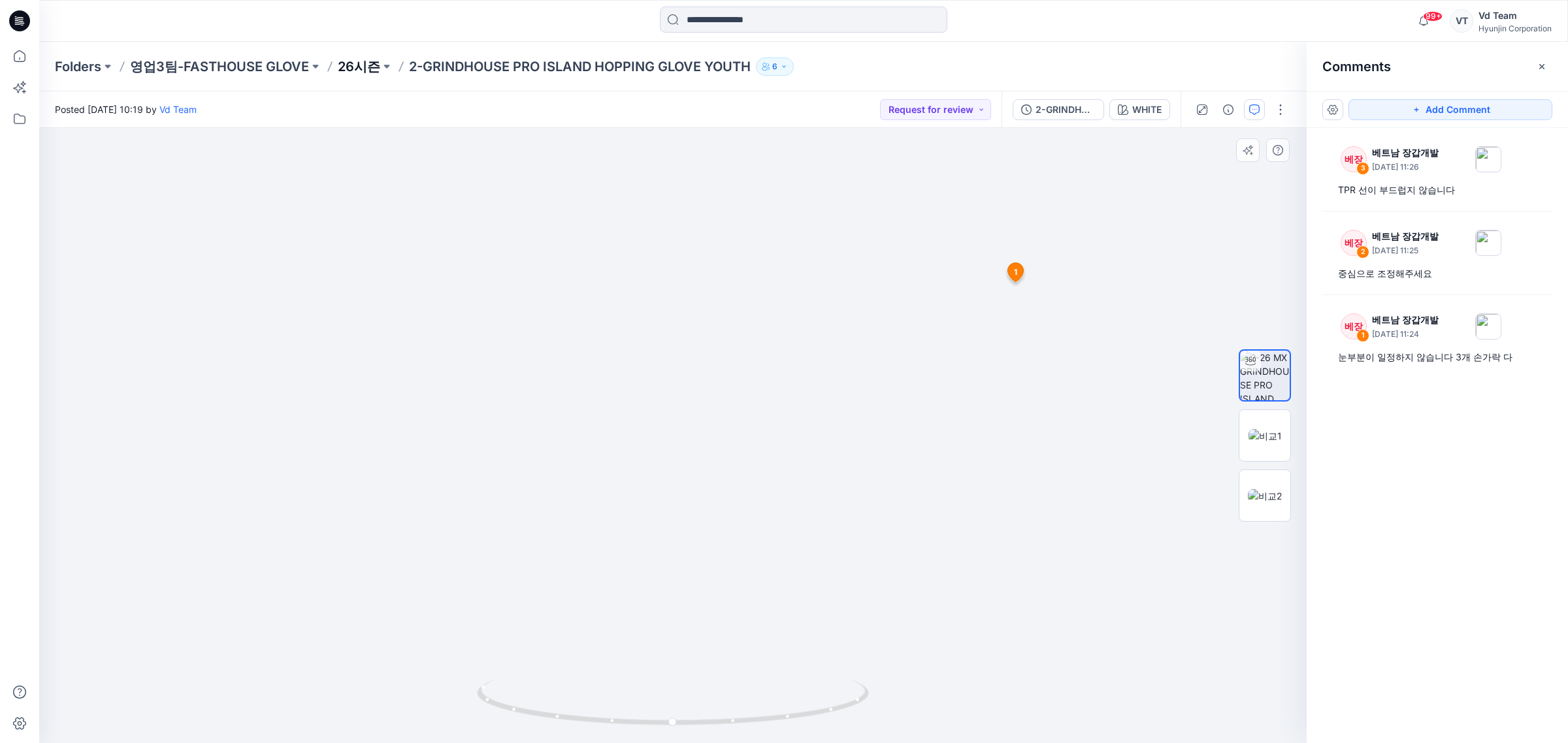
click at [351, 58] on p "26시즌" at bounding box center [358, 66] width 42 height 18
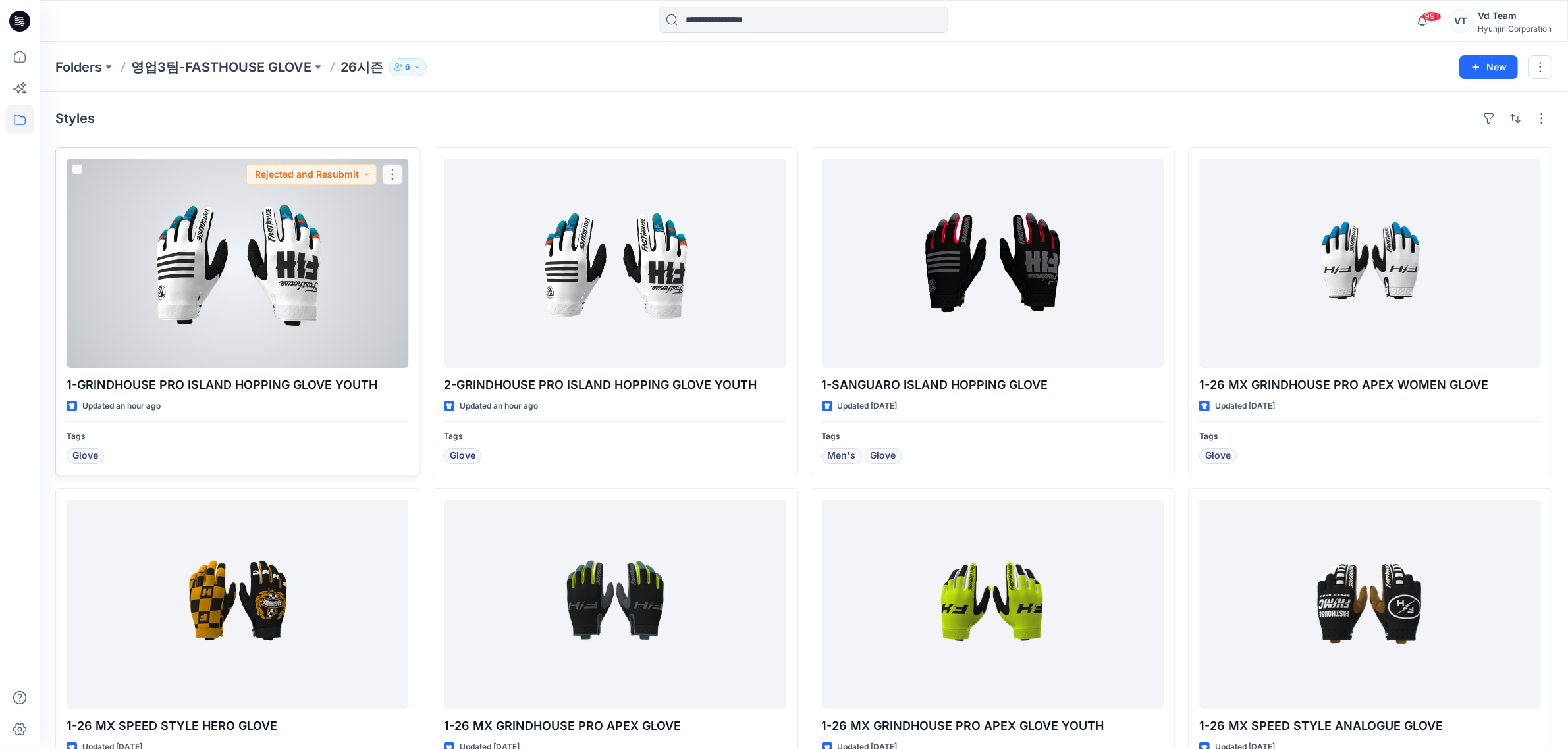
click at [197, 281] on div at bounding box center [237, 263] width 342 height 209
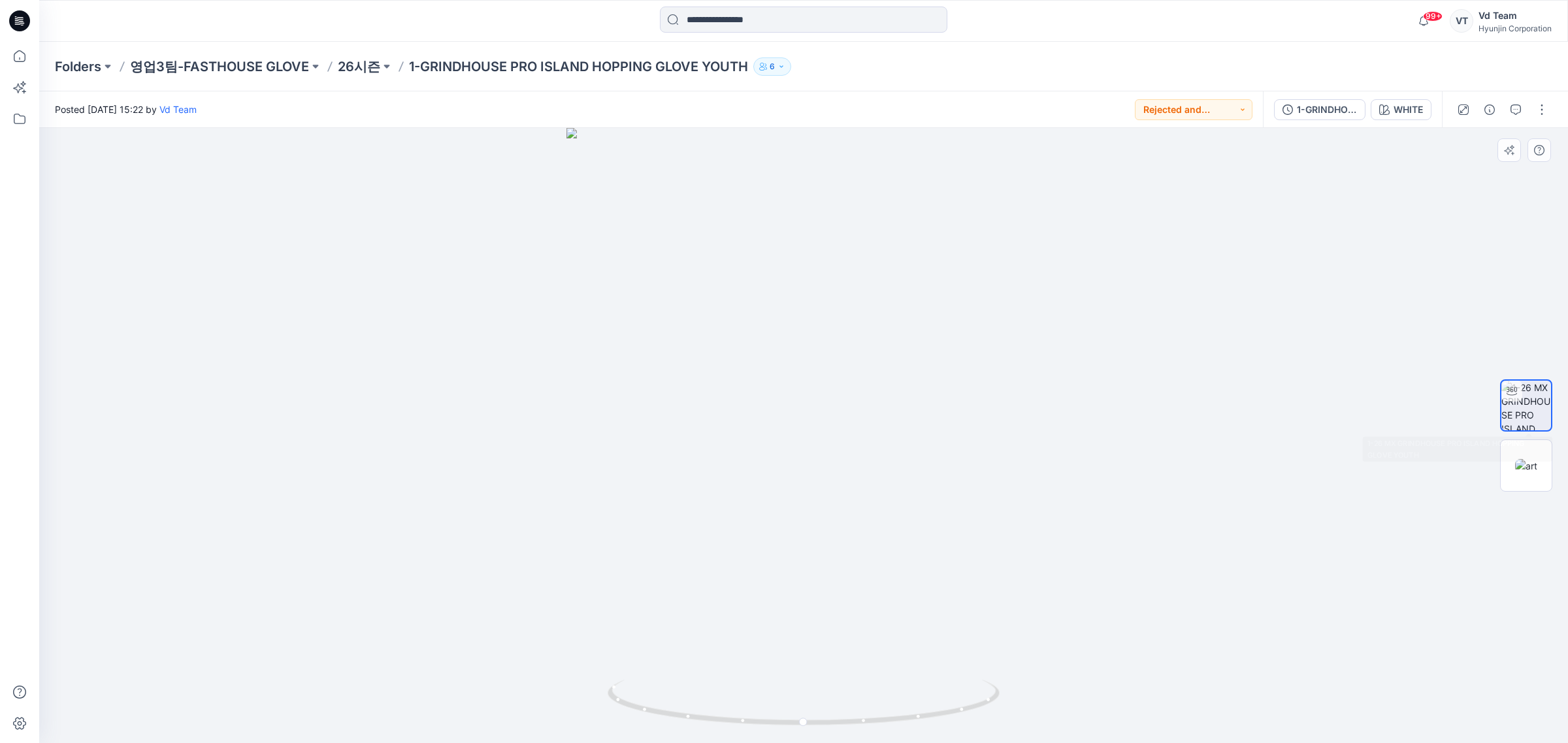
click at [1555, 460] on div at bounding box center [1526, 436] width 83 height 326
click at [1532, 465] on img at bounding box center [1526, 466] width 22 height 14
click at [347, 60] on p "26시즌" at bounding box center [358, 66] width 42 height 18
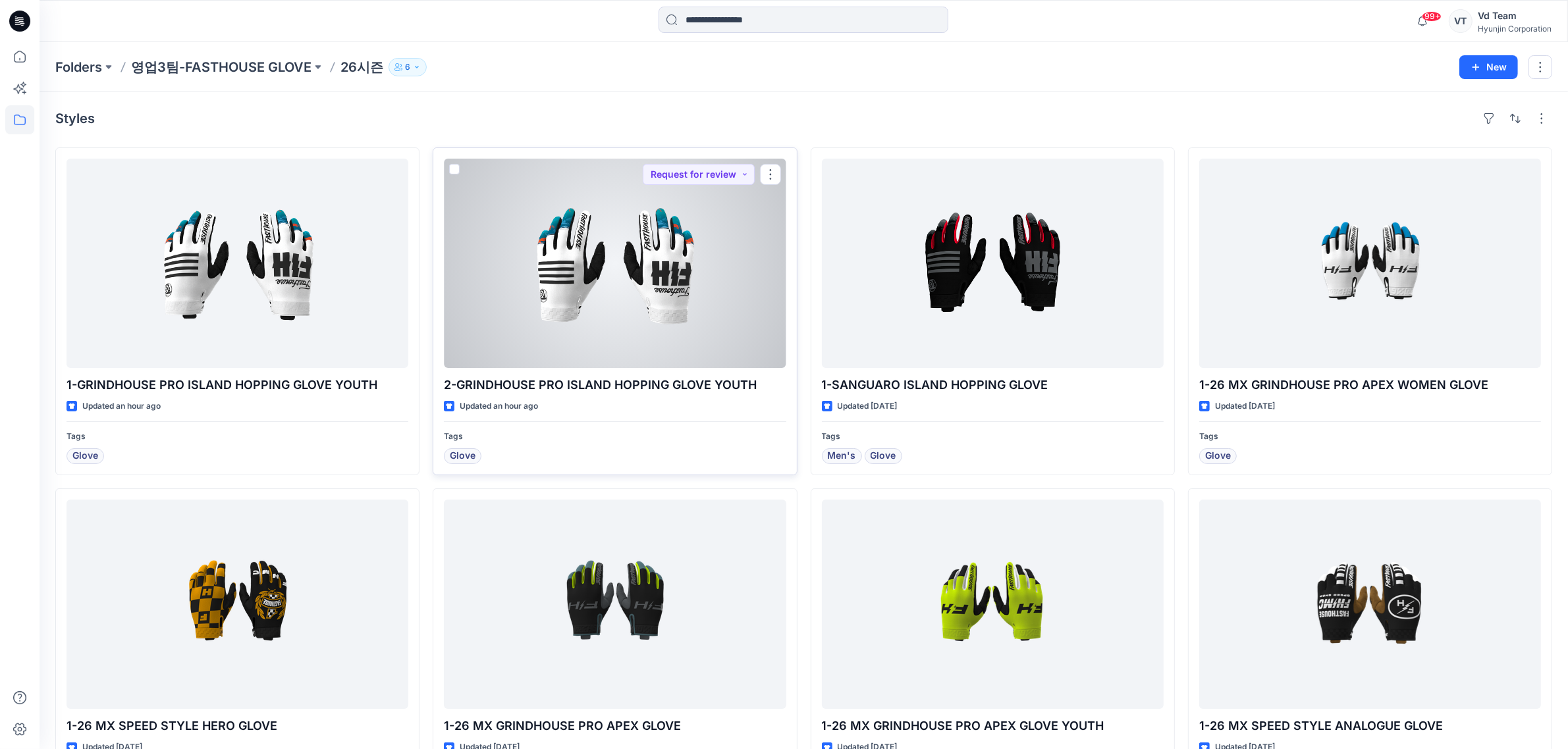
click at [548, 271] on div at bounding box center [615, 263] width 342 height 209
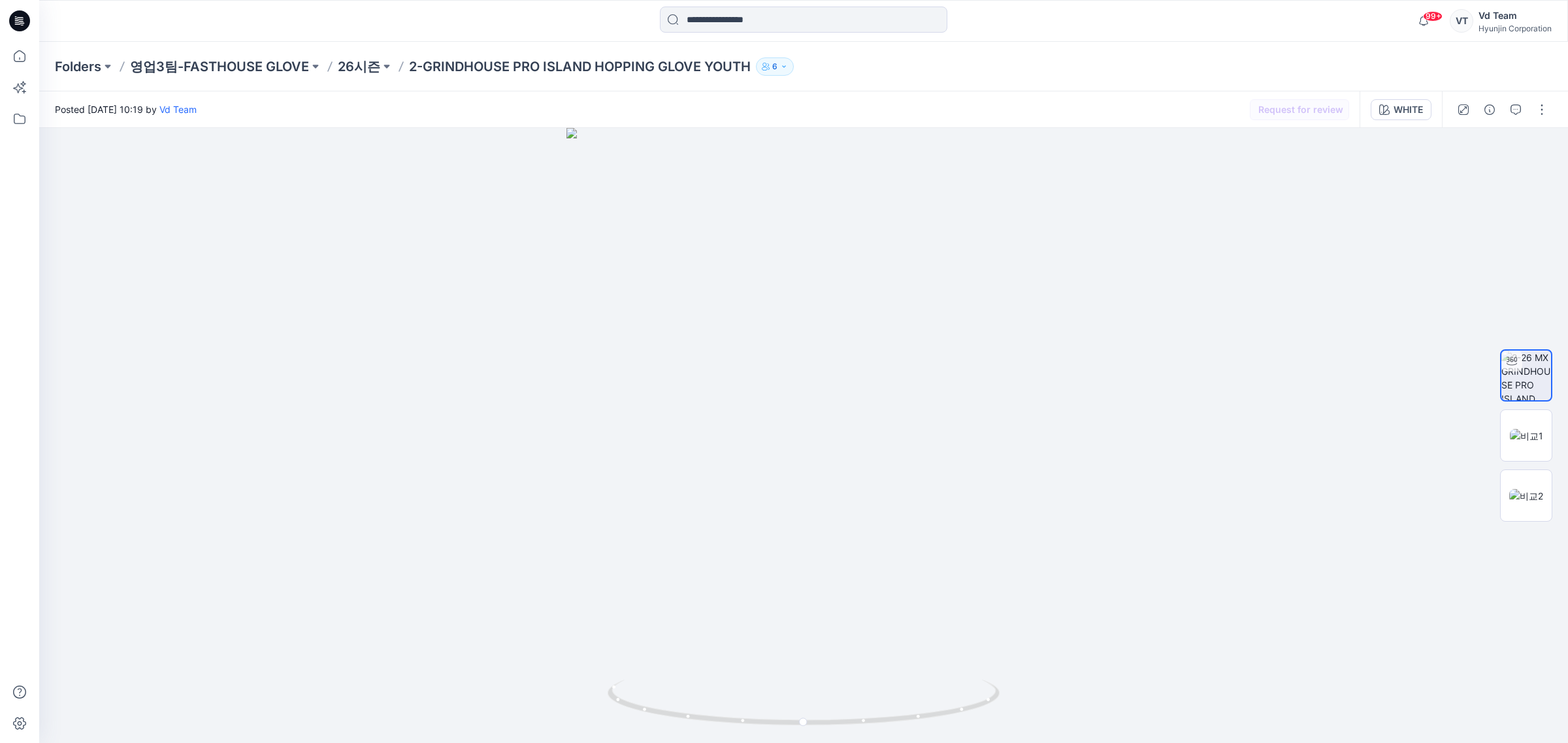
click at [1526, 103] on div at bounding box center [1502, 110] width 121 height 37
click at [1522, 106] on button "button" at bounding box center [1516, 109] width 21 height 21
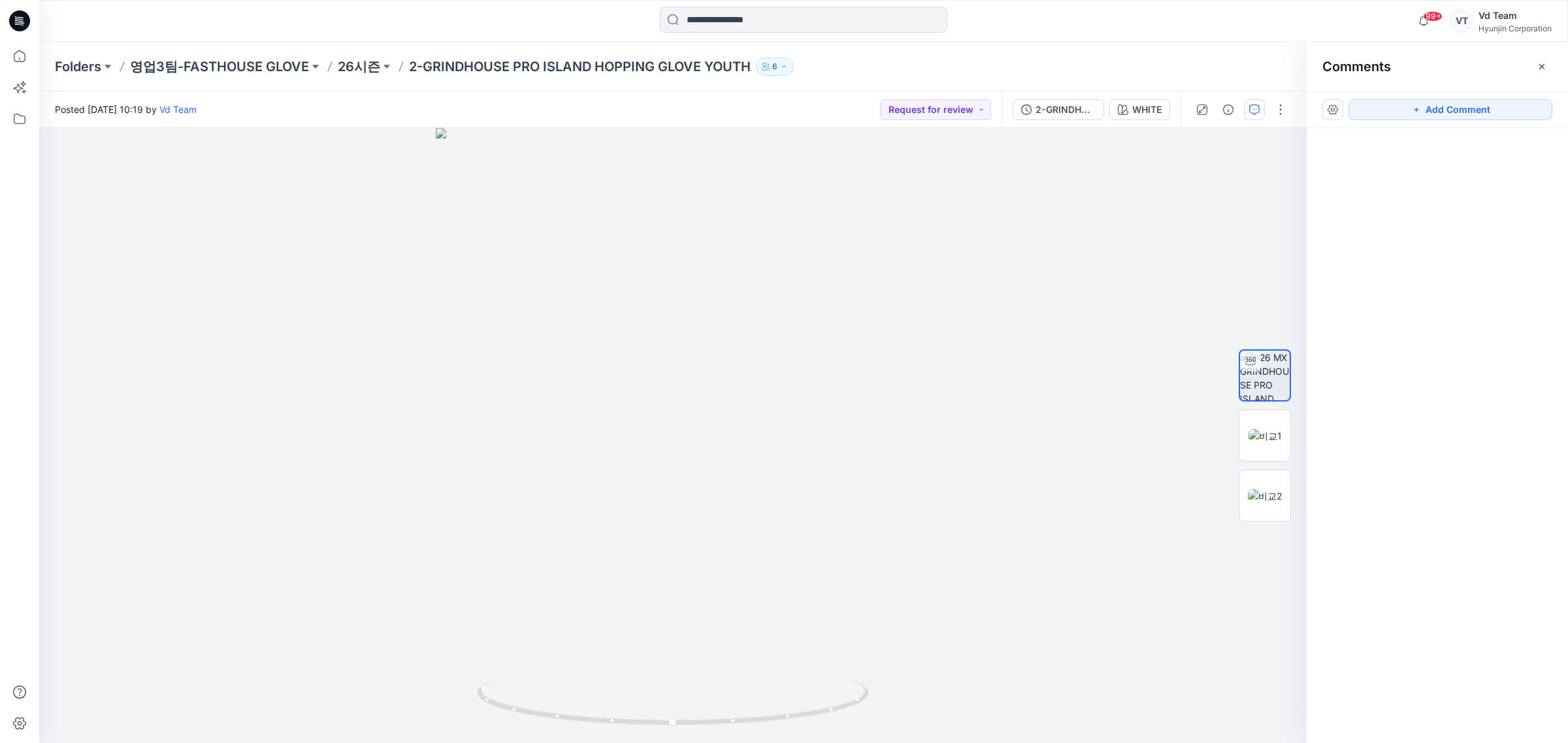
drag, startPoint x: 1534, startPoint y: 279, endPoint x: 1567, endPoint y: 451, distance: 175.1
click at [1555, 454] on div at bounding box center [1437, 411] width 262 height 566
click at [1039, 415] on div at bounding box center [672, 435] width 1267 height 615
click at [352, 72] on p "26시즌" at bounding box center [358, 66] width 42 height 18
